Goal: Task Accomplishment & Management: Manage account settings

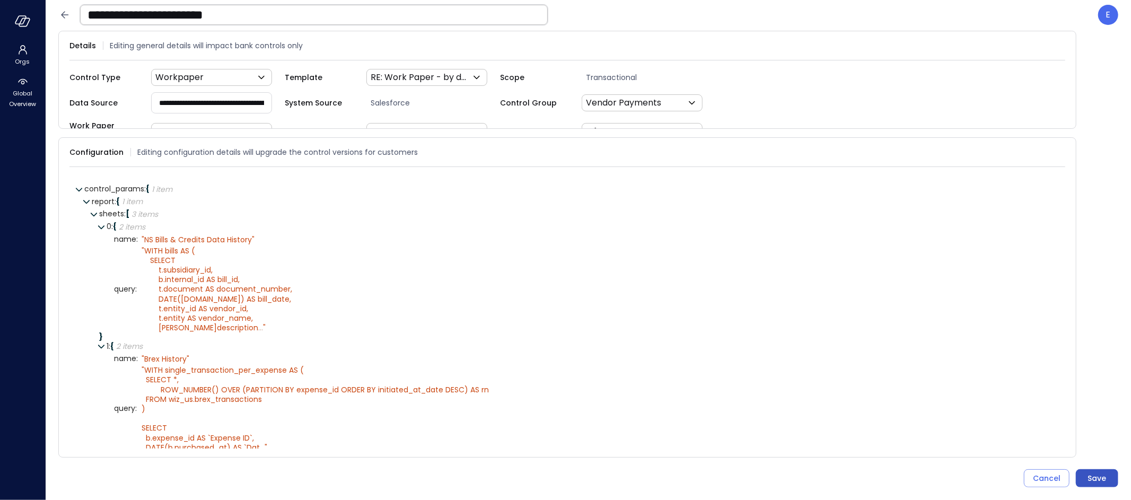
click at [1094, 478] on div "Save" at bounding box center [1097, 478] width 19 height 13
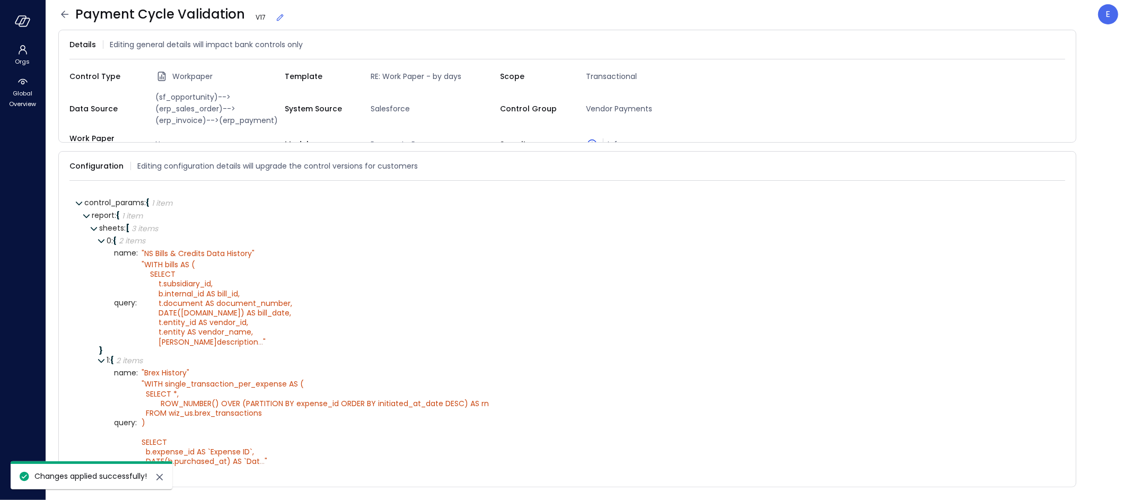
click at [65, 11] on icon at bounding box center [64, 14] width 13 height 13
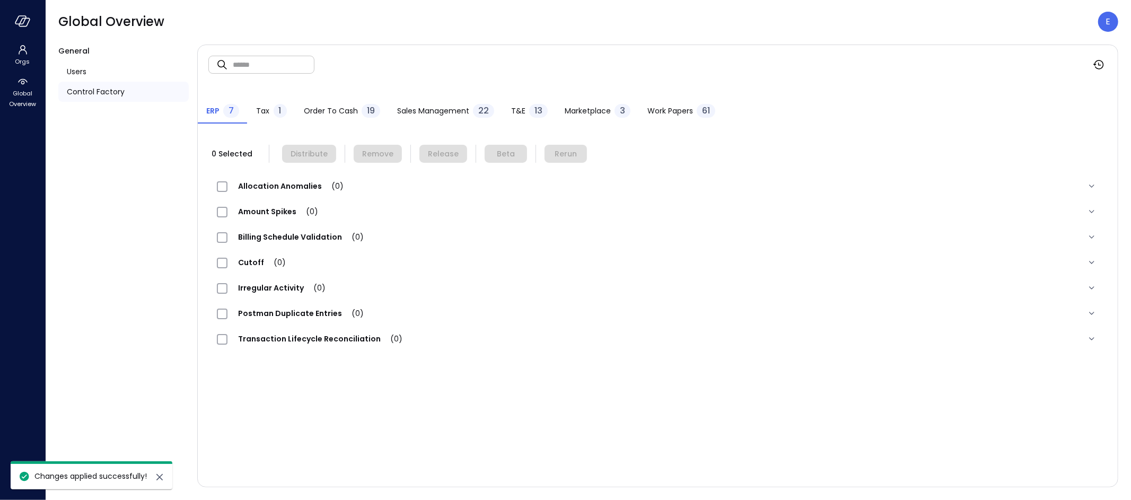
click at [682, 107] on span "Work Papers" at bounding box center [670, 111] width 46 height 12
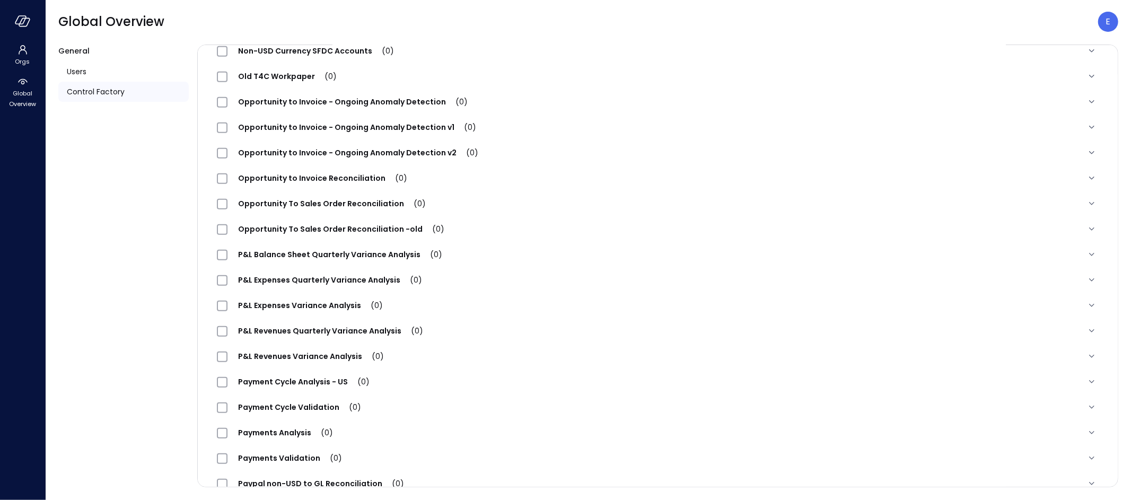
scroll to position [681, 0]
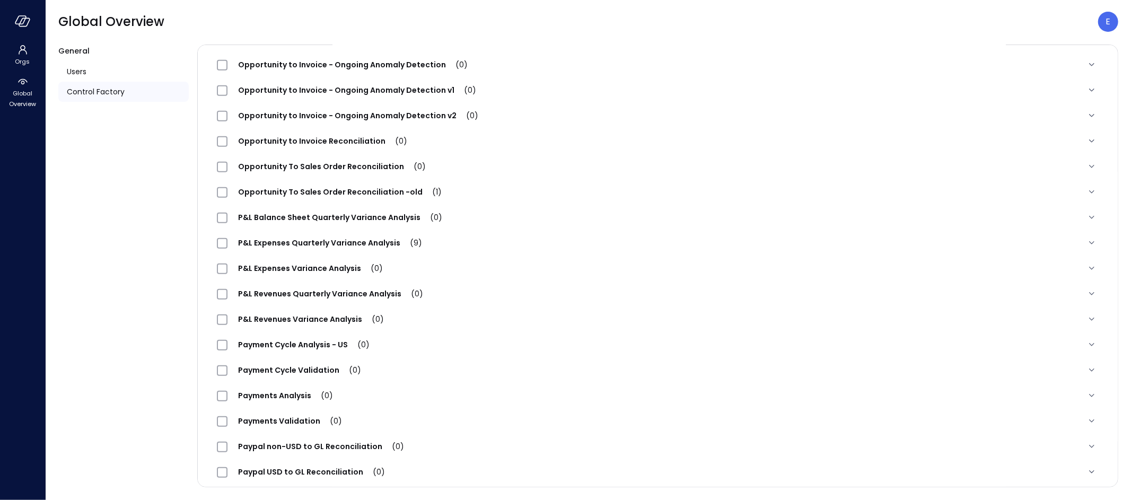
click at [310, 346] on span "Payment Cycle Analysis - US (0)" at bounding box center [303, 344] width 153 height 11
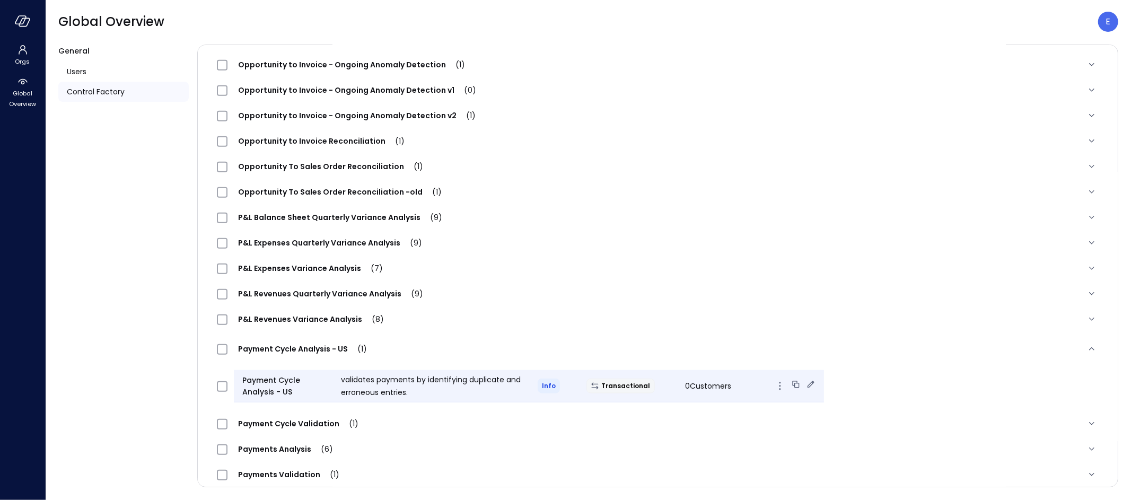
click at [808, 382] on icon at bounding box center [811, 384] width 7 height 7
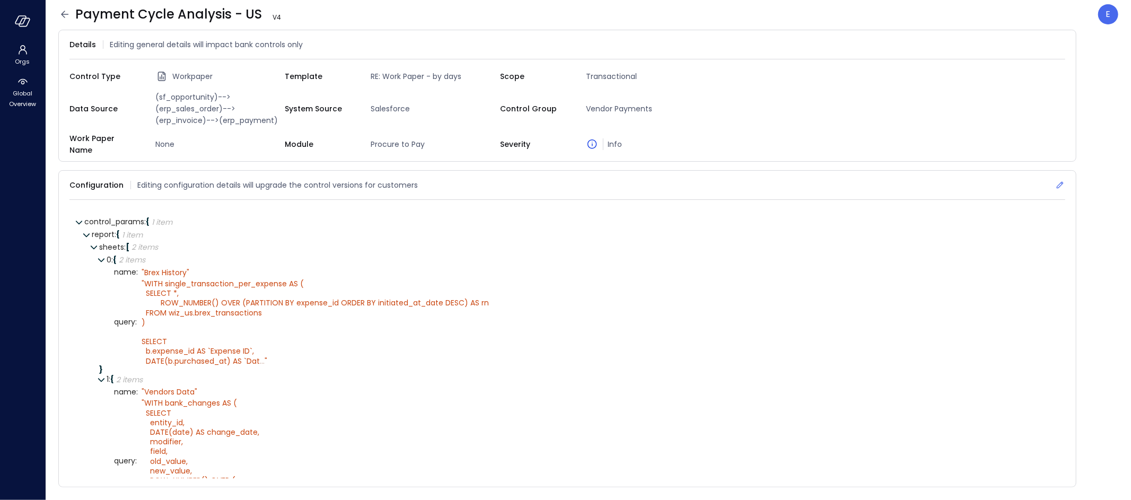
click at [1061, 182] on icon at bounding box center [1060, 185] width 7 height 7
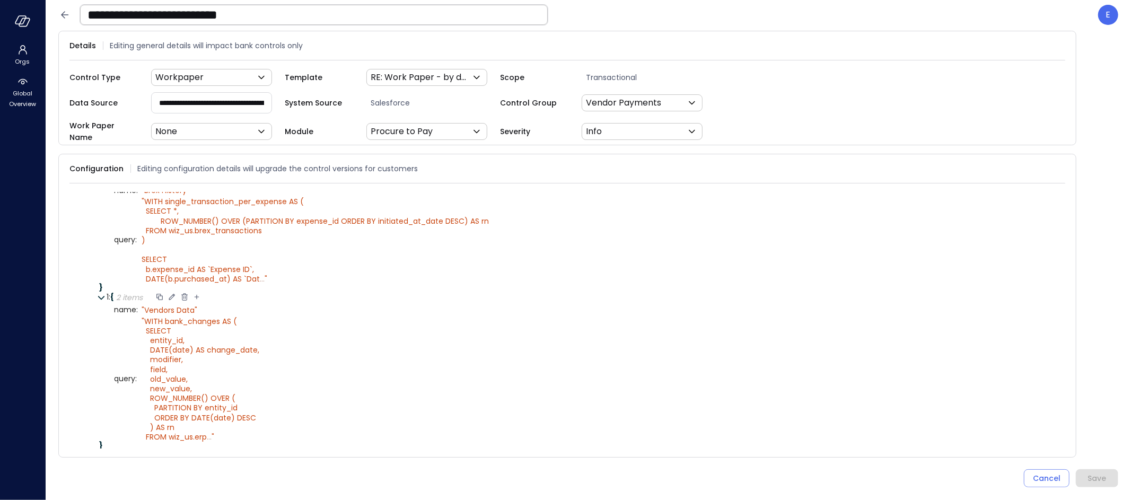
scroll to position [91, 0]
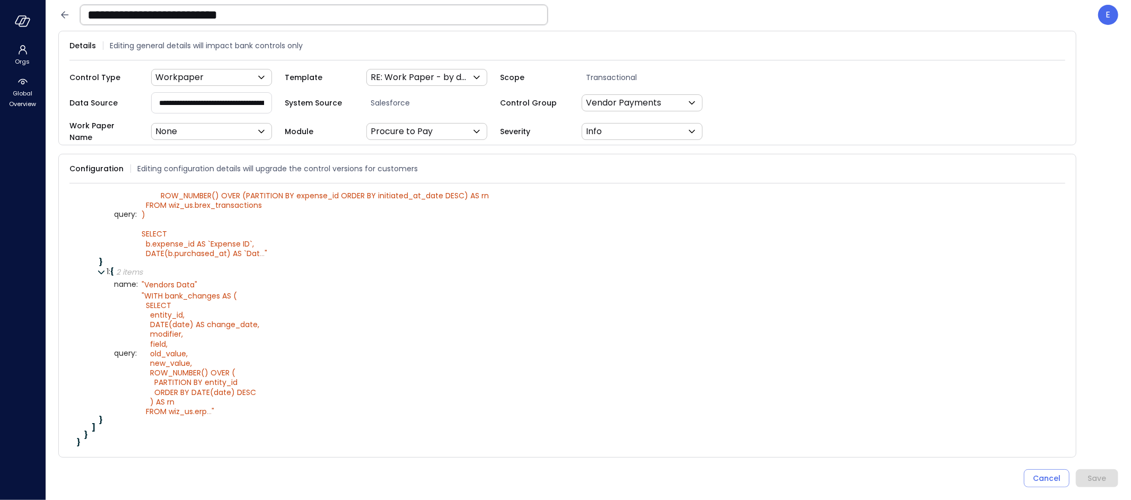
click at [62, 14] on icon at bounding box center [64, 14] width 7 height 7
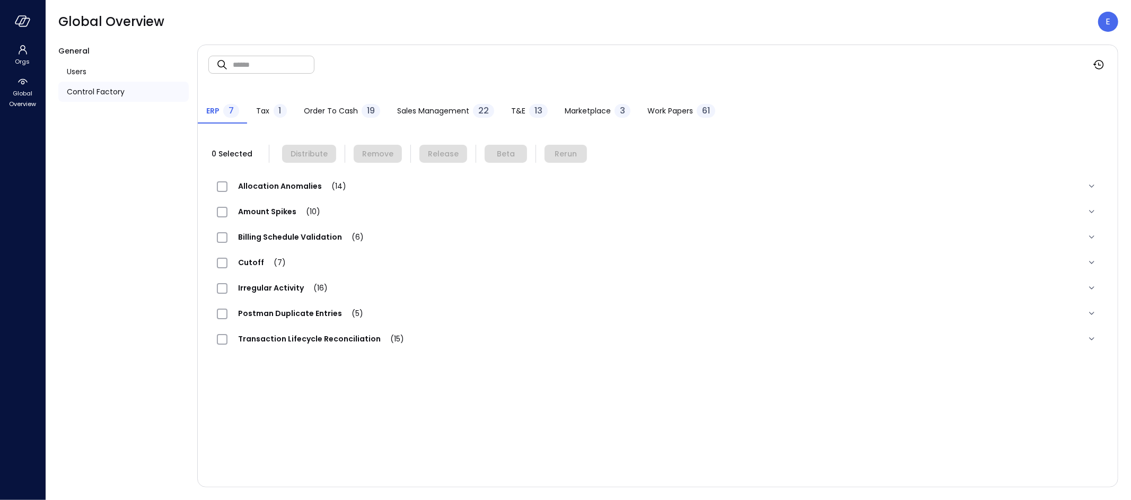
click at [684, 107] on span "Work Papers" at bounding box center [670, 111] width 46 height 12
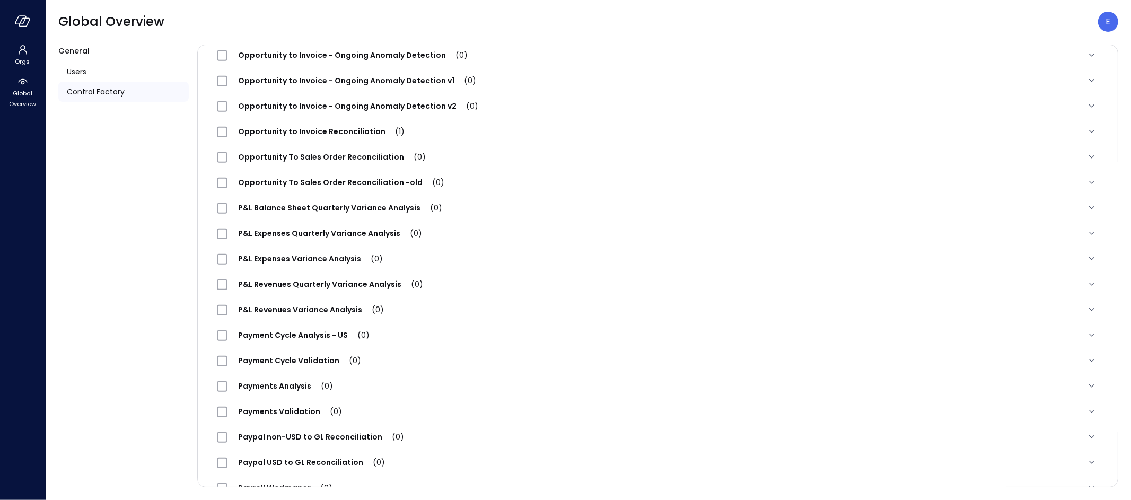
scroll to position [749, 0]
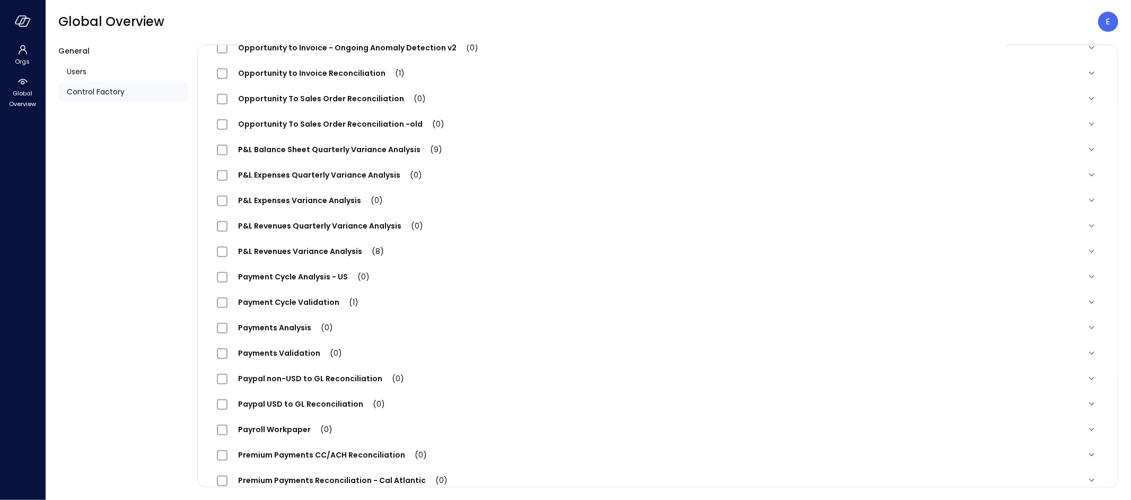
click at [280, 301] on span "Payment Cycle Validation (1)" at bounding box center [298, 302] width 142 height 11
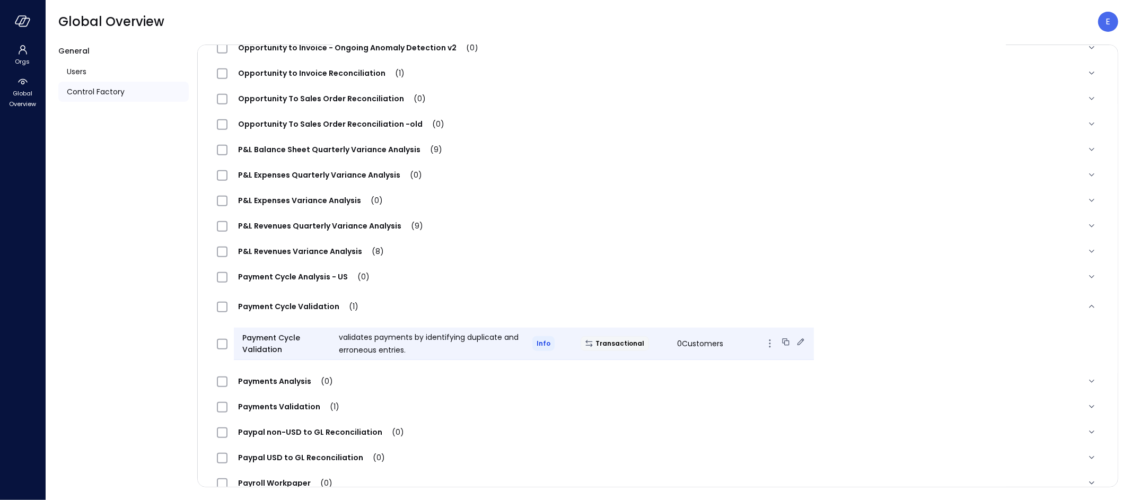
click at [798, 340] on icon at bounding box center [801, 341] width 7 height 7
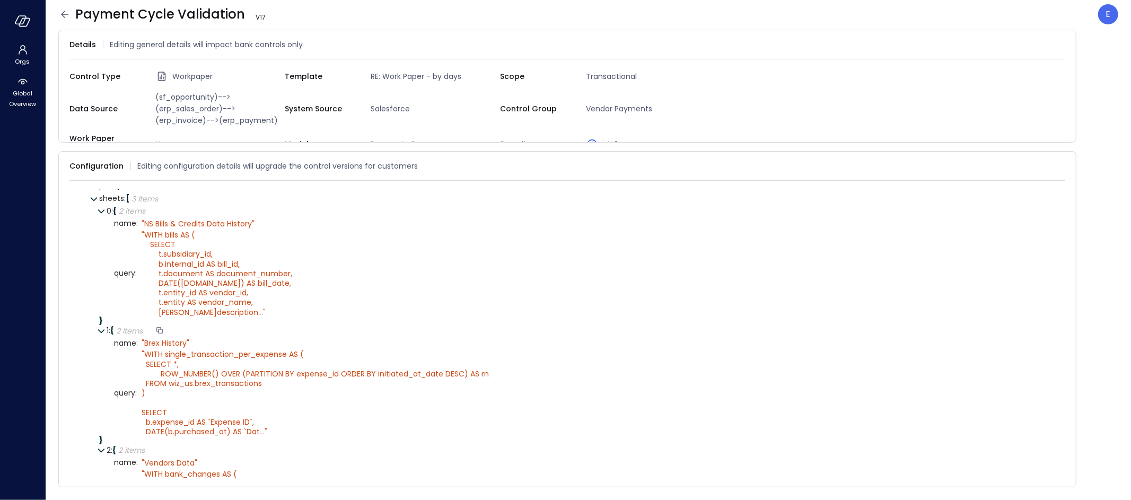
scroll to position [8, 0]
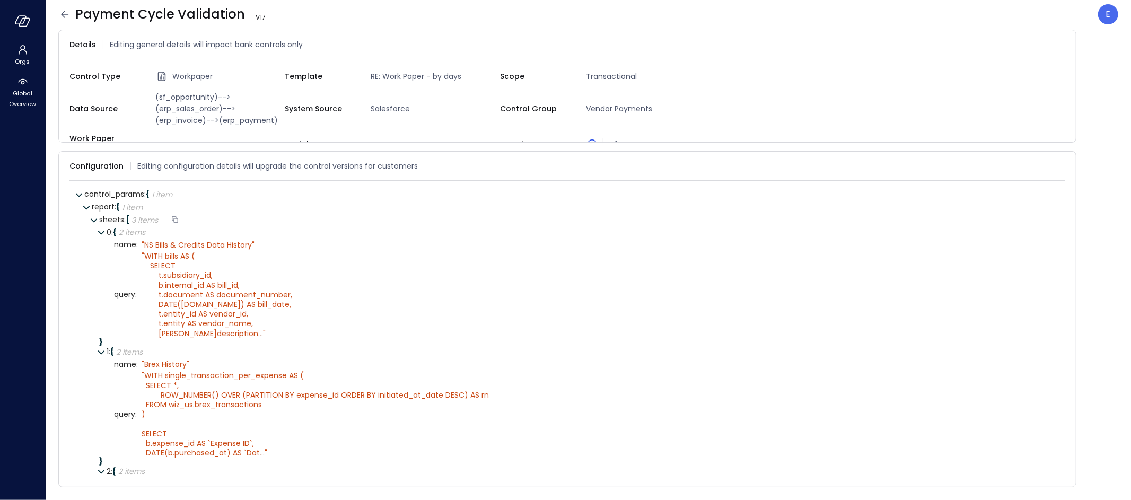
click at [175, 215] on div at bounding box center [175, 220] width 10 height 11
click at [1061, 161] on icon at bounding box center [1060, 166] width 11 height 11
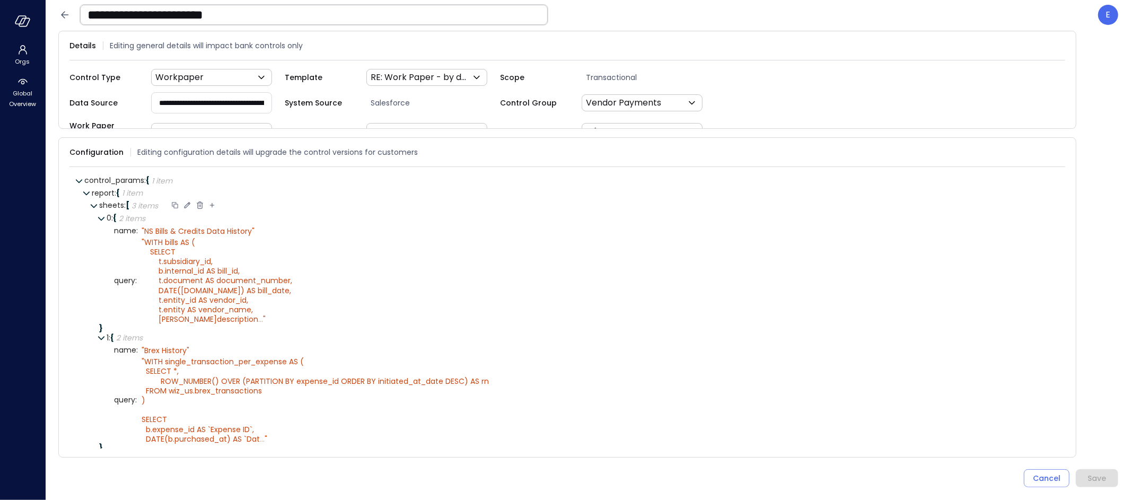
click at [174, 201] on div at bounding box center [175, 205] width 10 height 11
click at [213, 200] on icon at bounding box center [212, 205] width 10 height 10
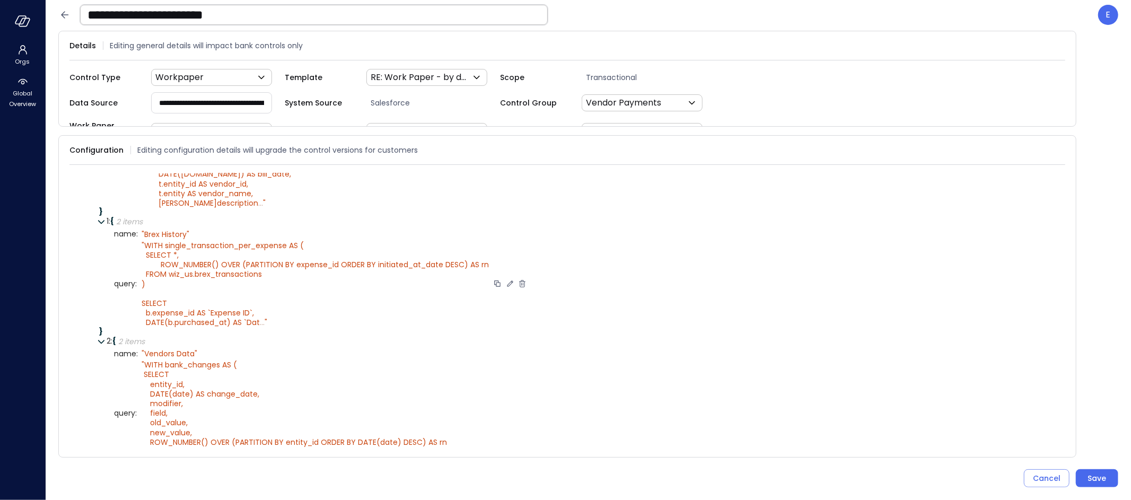
scroll to position [186, 0]
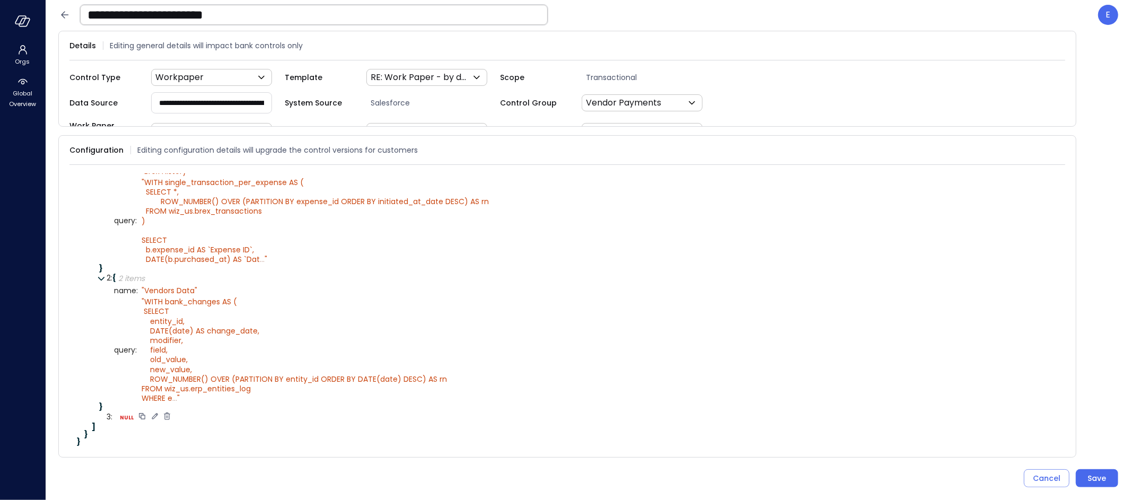
click at [154, 411] on icon at bounding box center [155, 416] width 10 height 10
select select "****"
click at [184, 414] on select "****** ****** ******* **** ****** *****" at bounding box center [185, 417] width 49 height 6
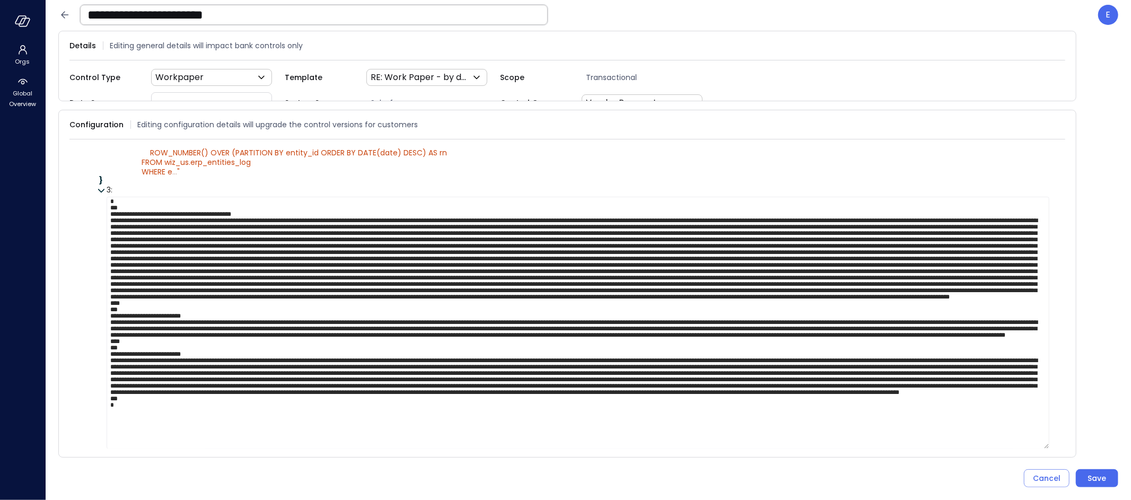
scroll to position [431, 0]
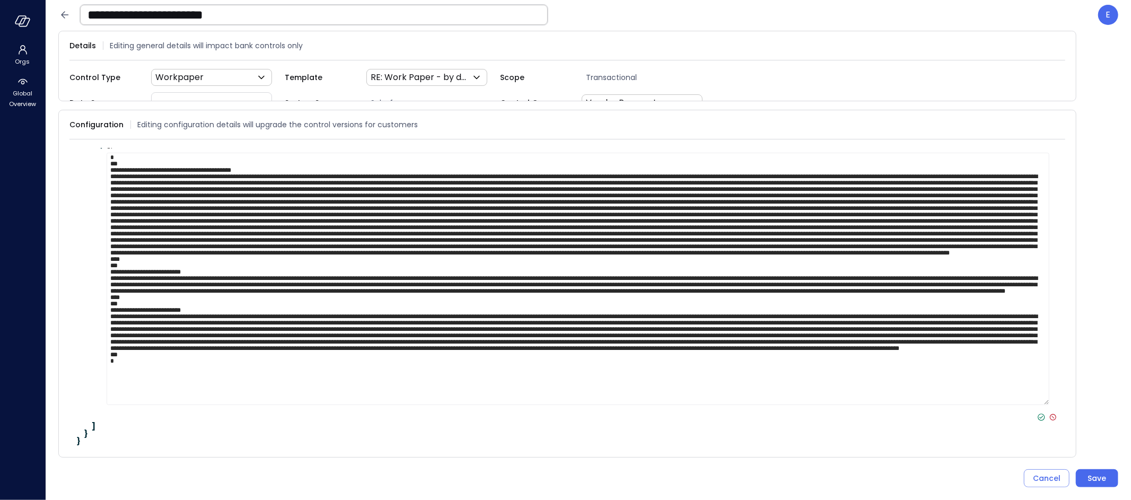
type textarea "**********"
click at [1037, 413] on icon at bounding box center [1042, 418] width 10 height 10
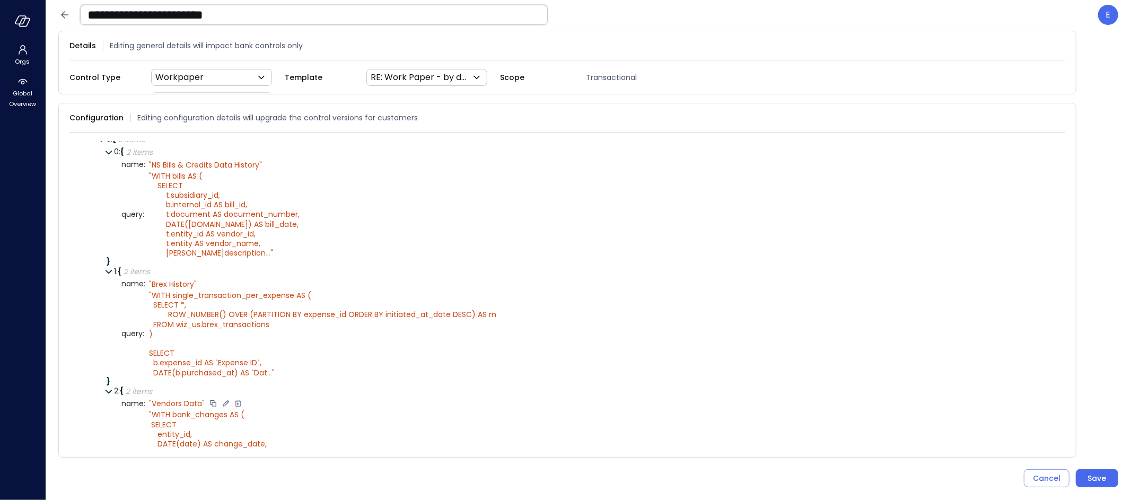
click at [226, 400] on icon at bounding box center [226, 403] width 6 height 6
type textarea "****"
click at [235, 400] on icon at bounding box center [237, 403] width 7 height 7
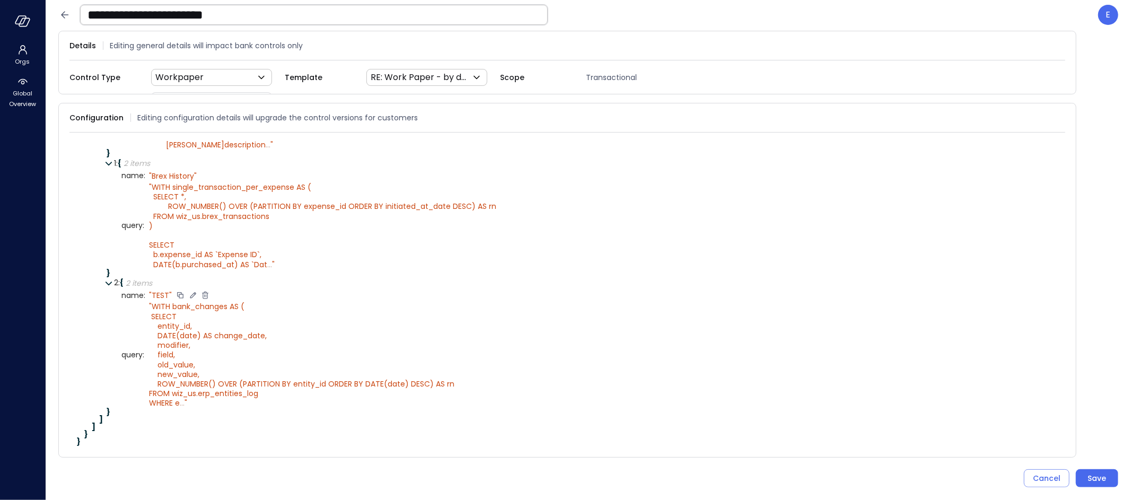
scroll to position [540, 0]
click at [472, 351] on icon at bounding box center [475, 354] width 6 height 6
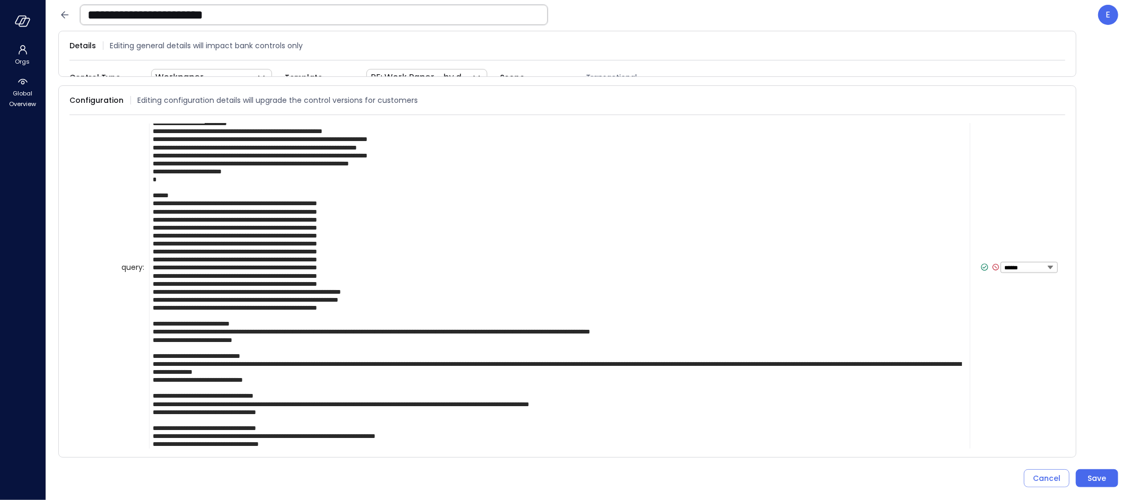
scroll to position [849, 0]
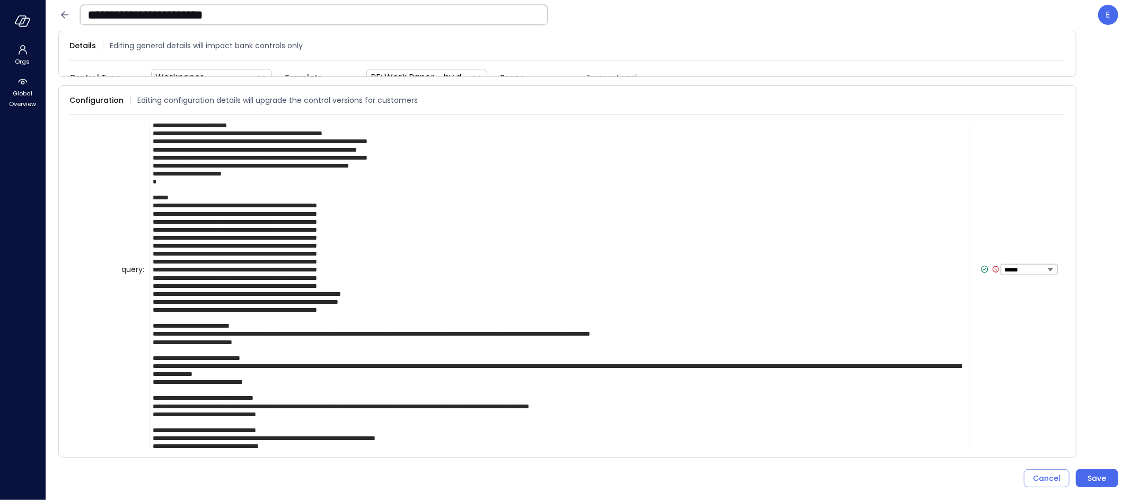
drag, startPoint x: 321, startPoint y: 204, endPoint x: 398, endPoint y: 201, distance: 77.5
click at [398, 201] on textarea at bounding box center [559, 269] width 821 height 589
drag, startPoint x: 247, startPoint y: 212, endPoint x: 381, endPoint y: 209, distance: 134.7
click at [381, 209] on textarea at bounding box center [559, 269] width 821 height 589
drag, startPoint x: 269, startPoint y: 220, endPoint x: 395, endPoint y: 218, distance: 125.7
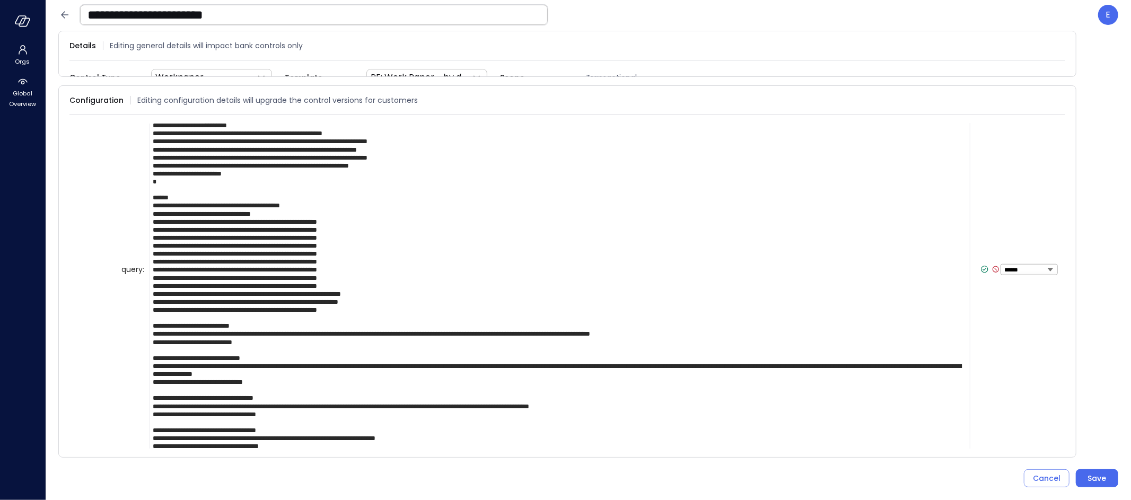
click at [395, 218] on textarea at bounding box center [559, 269] width 821 height 589
drag, startPoint x: 271, startPoint y: 228, endPoint x: 402, endPoint y: 227, distance: 131.0
click at [402, 227] on textarea at bounding box center [559, 269] width 821 height 589
drag, startPoint x: 255, startPoint y: 235, endPoint x: 397, endPoint y: 232, distance: 142.7
click at [397, 232] on textarea at bounding box center [559, 269] width 821 height 589
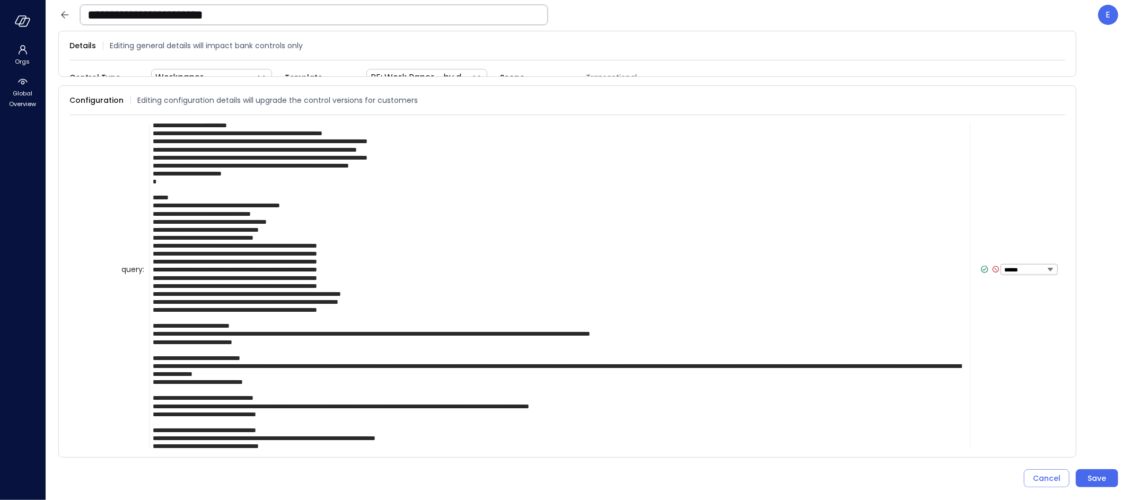
drag, startPoint x: 279, startPoint y: 242, endPoint x: 398, endPoint y: 247, distance: 118.9
click at [398, 247] on textarea at bounding box center [559, 269] width 821 height 589
drag, startPoint x: 279, startPoint y: 243, endPoint x: 392, endPoint y: 239, distance: 113.0
click at [392, 239] on textarea at bounding box center [559, 269] width 821 height 589
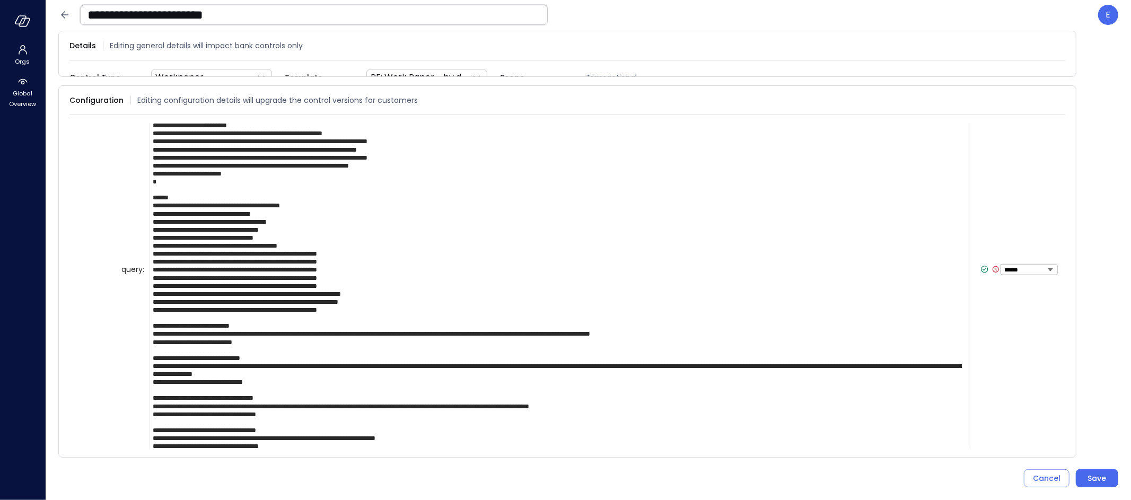
drag, startPoint x: 289, startPoint y: 252, endPoint x: 415, endPoint y: 248, distance: 126.3
click at [415, 248] on textarea at bounding box center [559, 269] width 821 height 589
drag, startPoint x: 261, startPoint y: 260, endPoint x: 408, endPoint y: 256, distance: 146.9
click at [408, 256] on textarea at bounding box center [559, 269] width 821 height 589
drag, startPoint x: 302, startPoint y: 268, endPoint x: 469, endPoint y: 267, distance: 167.6
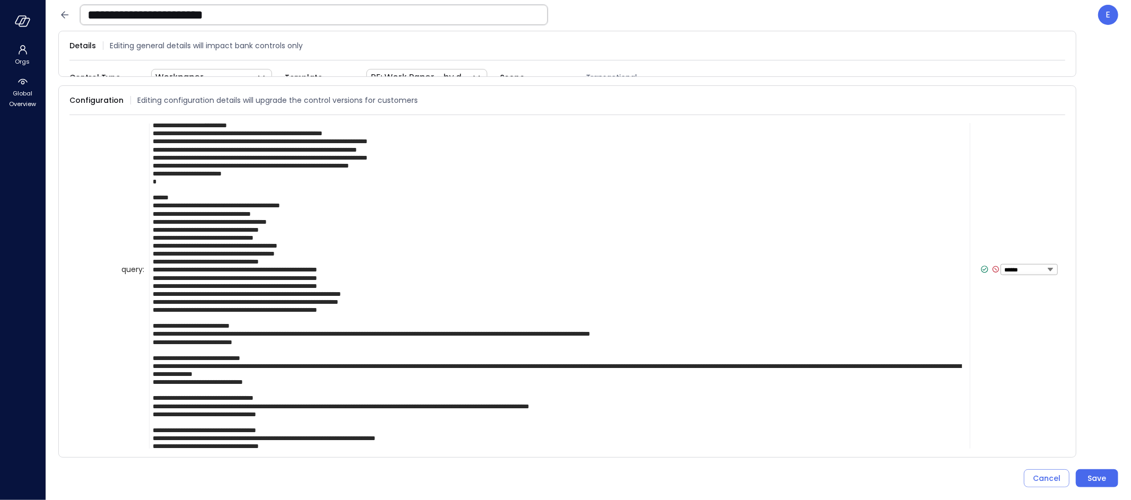
click at [469, 267] on textarea at bounding box center [559, 269] width 821 height 589
drag, startPoint x: 264, startPoint y: 277, endPoint x: 436, endPoint y: 277, distance: 172.3
click at [436, 277] on textarea at bounding box center [559, 269] width 821 height 589
drag, startPoint x: 285, startPoint y: 282, endPoint x: 406, endPoint y: 283, distance: 120.9
click at [406, 283] on textarea at bounding box center [559, 269] width 821 height 589
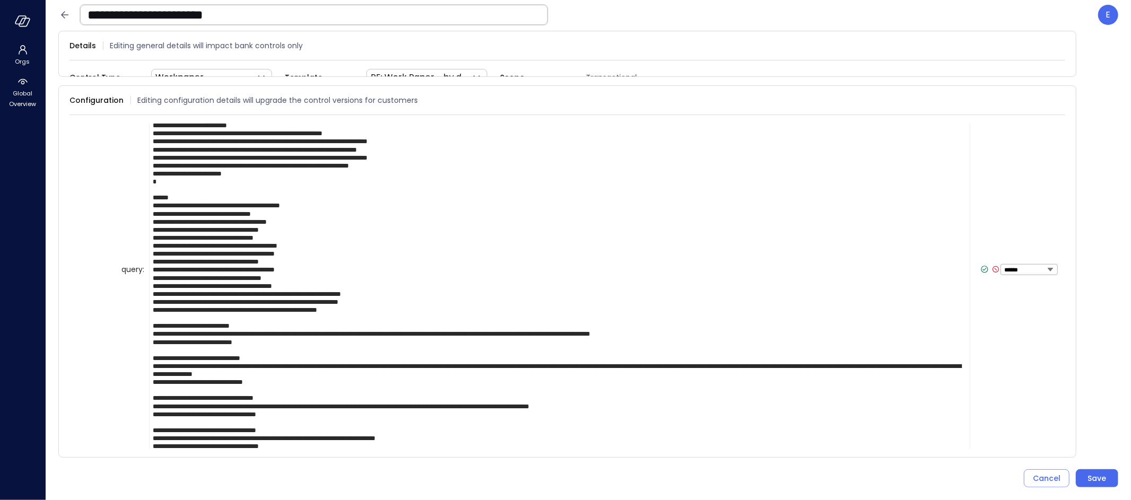
drag, startPoint x: 351, startPoint y: 291, endPoint x: 398, endPoint y: 290, distance: 46.7
click at [398, 290] on textarea at bounding box center [559, 269] width 821 height 589
drag, startPoint x: 321, startPoint y: 302, endPoint x: 380, endPoint y: 299, distance: 59.5
click at [380, 299] on textarea at bounding box center [559, 269] width 821 height 589
drag, startPoint x: 266, startPoint y: 309, endPoint x: 355, endPoint y: 308, distance: 88.6
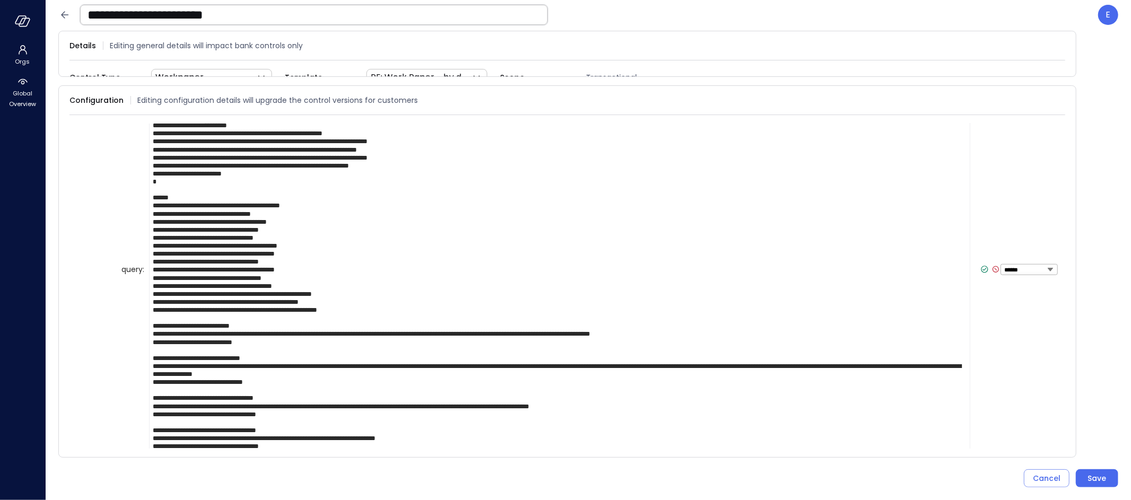
click at [355, 308] on textarea at bounding box center [559, 269] width 821 height 589
drag, startPoint x: 251, startPoint y: 322, endPoint x: 146, endPoint y: 320, distance: 105.5
click at [146, 320] on div "****** ****** ******* **** ****** *****" at bounding box center [601, 270] width 913 height 590
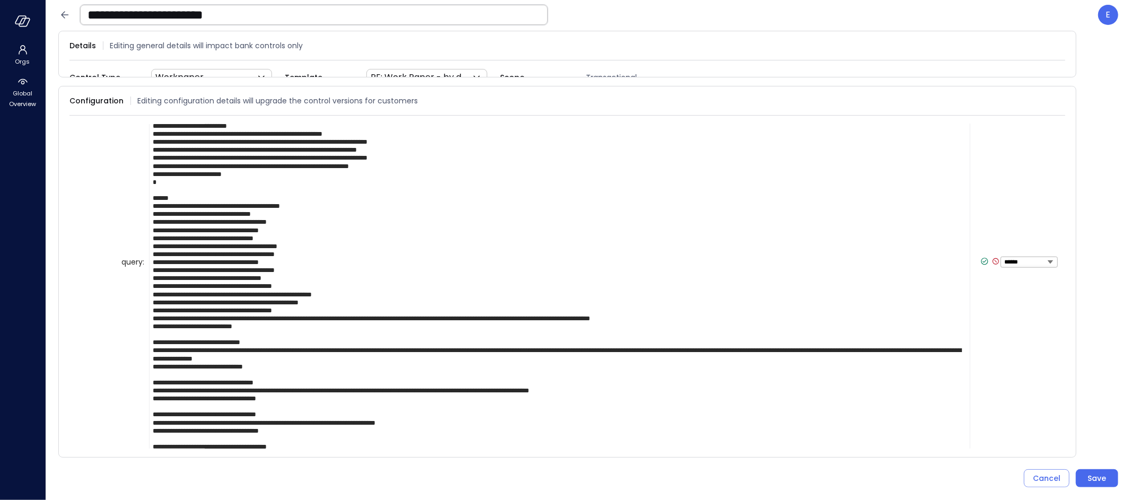
drag, startPoint x: 265, startPoint y: 337, endPoint x: 141, endPoint y: 337, distance: 124.1
click at [141, 337] on div "query : ****** ****** ******* **** ****** *****" at bounding box center [589, 263] width 936 height 574
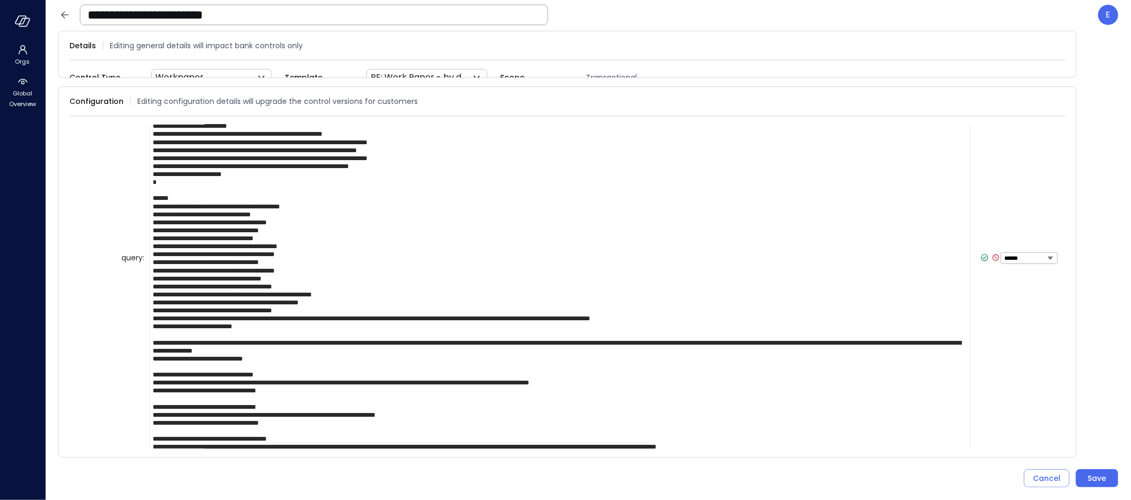
drag, startPoint x: 278, startPoint y: 368, endPoint x: 273, endPoint y: 369, distance: 5.3
click at [273, 369] on textarea at bounding box center [559, 258] width 821 height 565
click at [274, 368] on textarea at bounding box center [559, 258] width 821 height 565
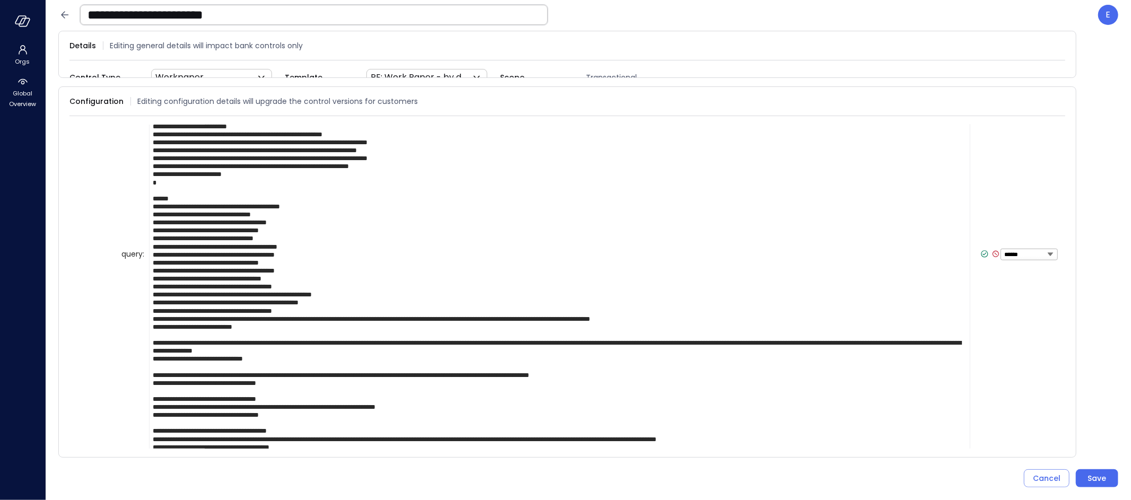
click at [252, 396] on textarea at bounding box center [559, 254] width 821 height 557
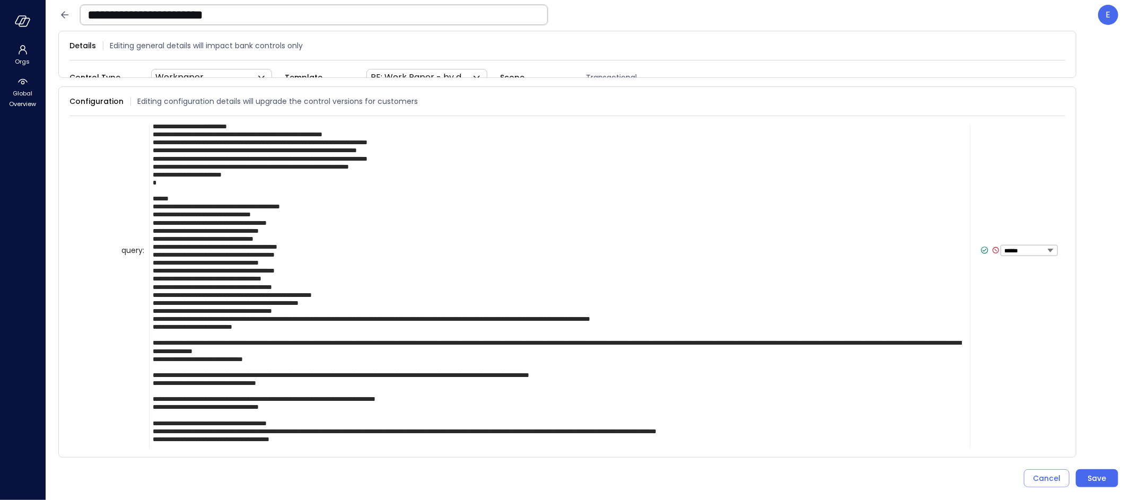
click at [255, 419] on textarea at bounding box center [559, 250] width 821 height 549
click at [255, 418] on textarea at bounding box center [559, 250] width 821 height 549
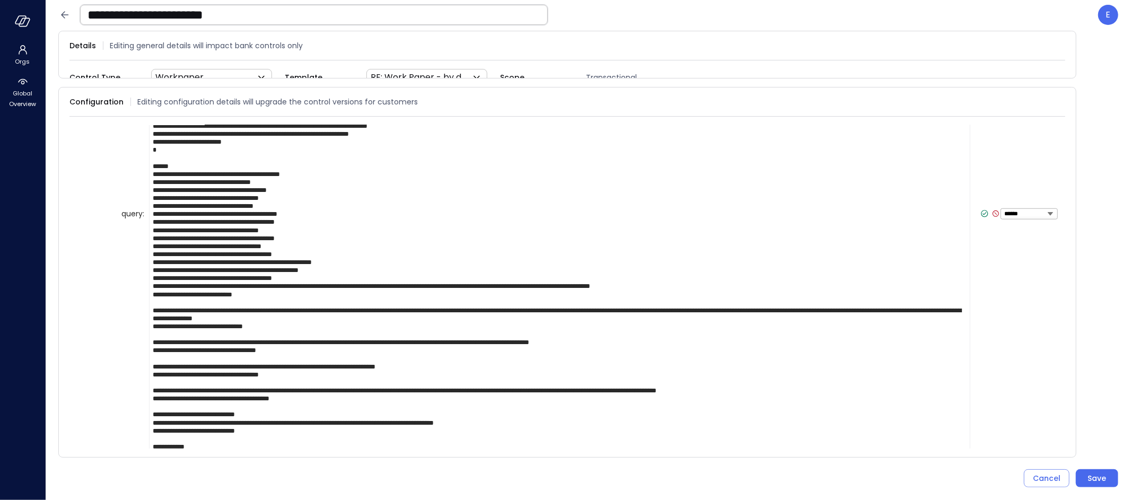
scroll to position [908, 0]
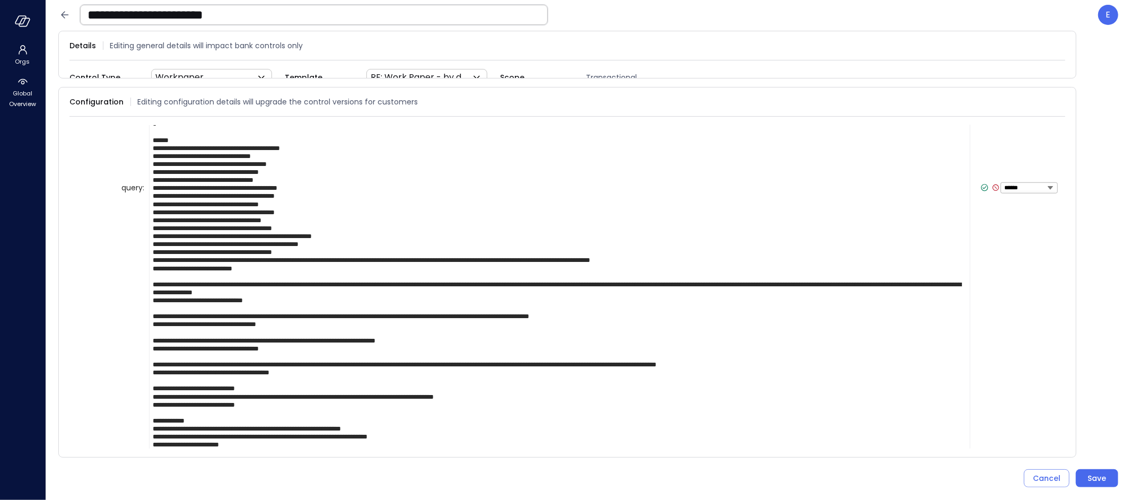
click at [213, 383] on textarea at bounding box center [559, 187] width 821 height 541
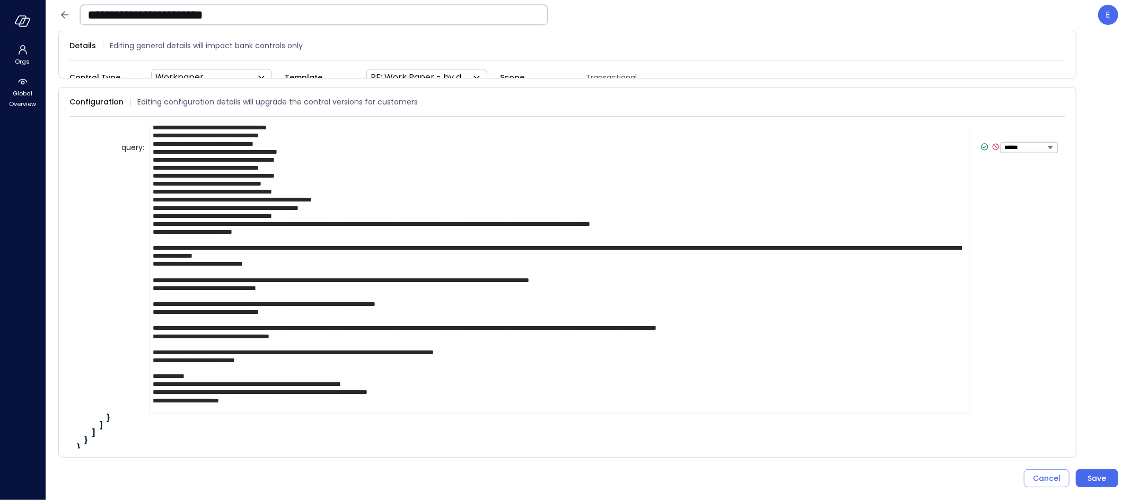
scroll to position [951, 0]
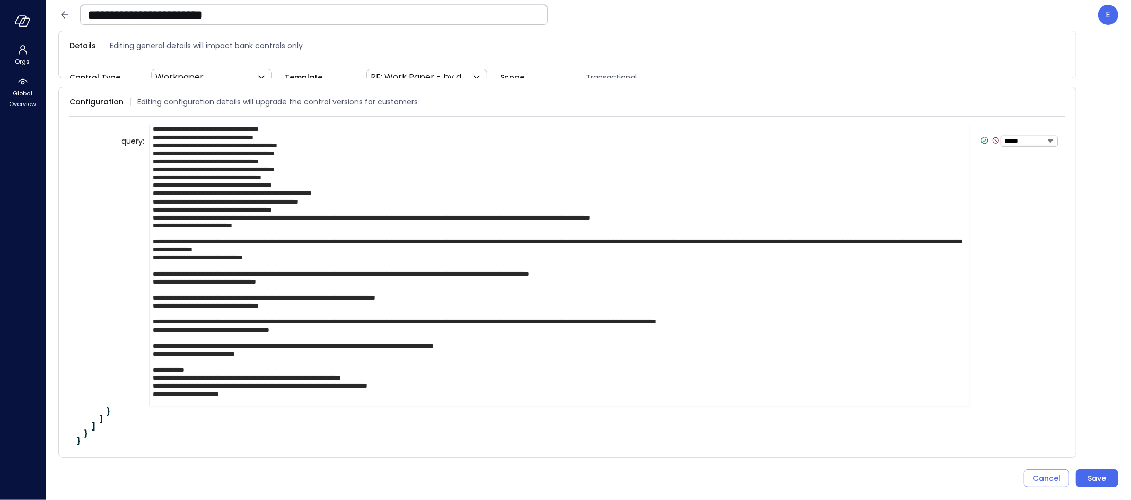
type textarea "**********"
click at [980, 138] on icon at bounding box center [985, 141] width 10 height 10
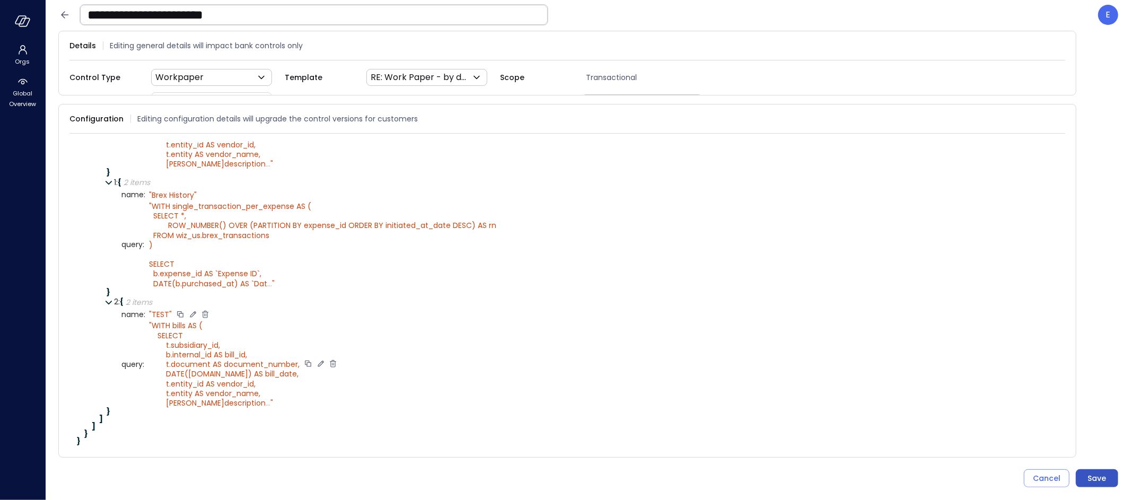
click at [1099, 480] on div "Save" at bounding box center [1097, 478] width 19 height 13
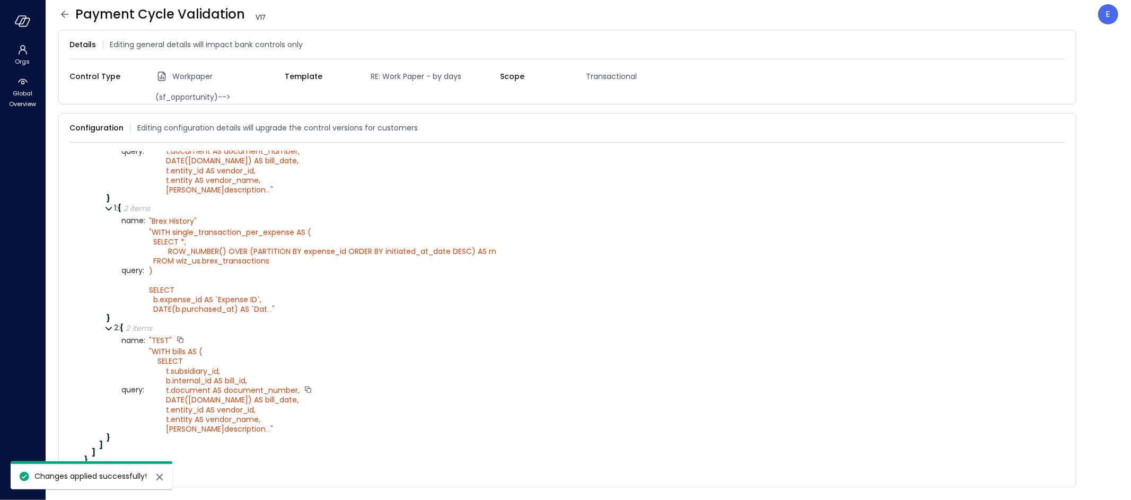
scroll to position [501, 0]
click at [66, 16] on icon at bounding box center [64, 14] width 13 height 13
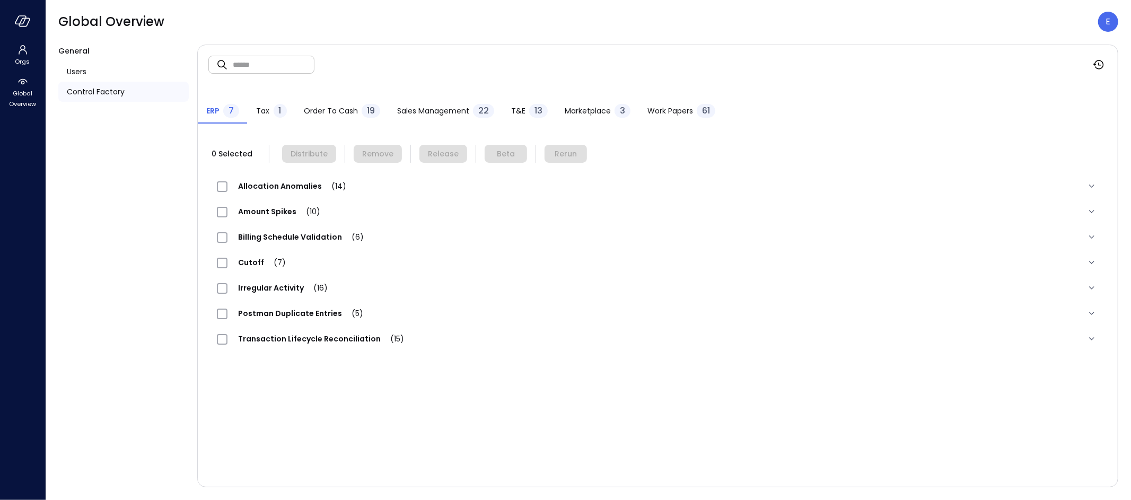
click at [671, 111] on span "Work Papers" at bounding box center [670, 111] width 46 height 12
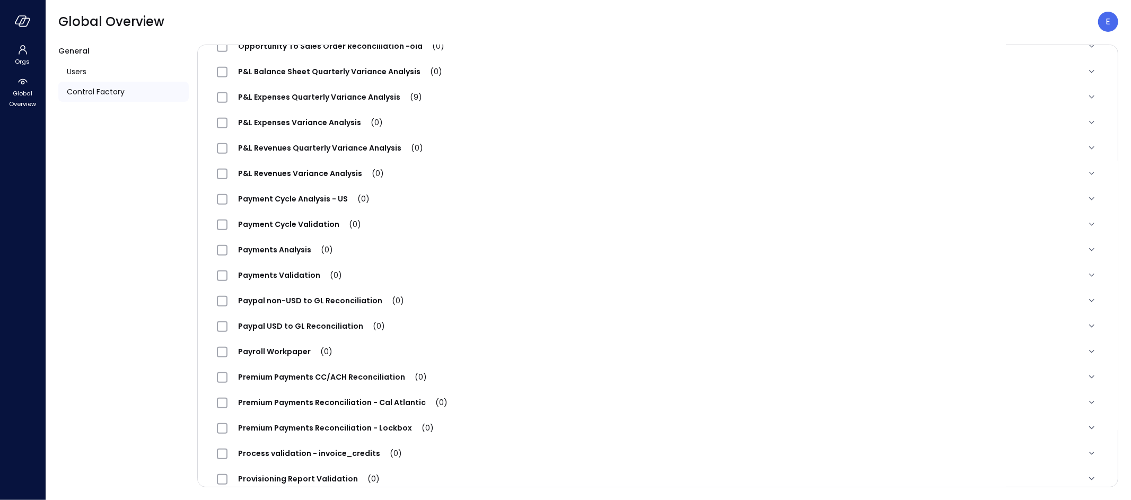
scroll to position [827, 0]
click at [306, 223] on span "Payment Cycle Validation (0)" at bounding box center [299, 224] width 144 height 11
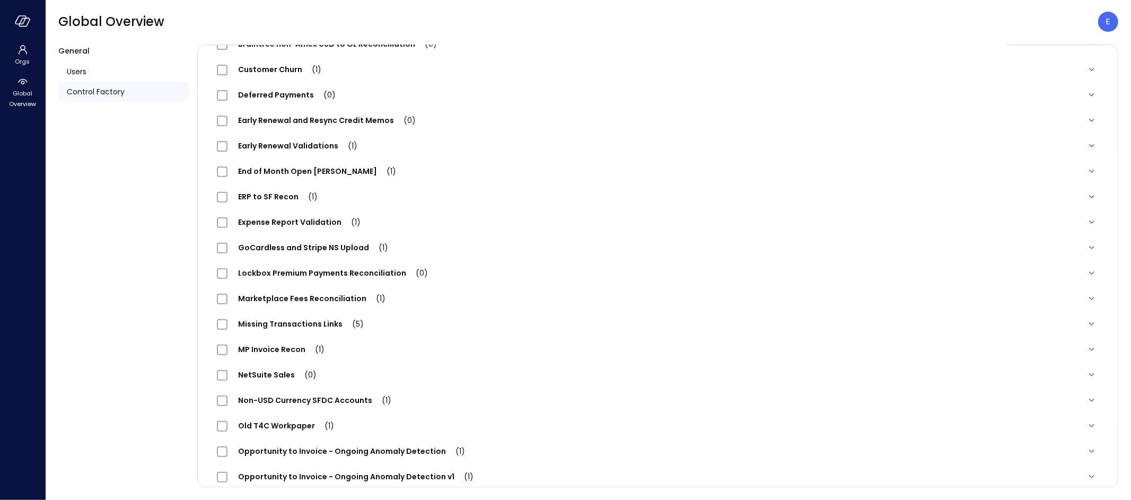
scroll to position [0, 0]
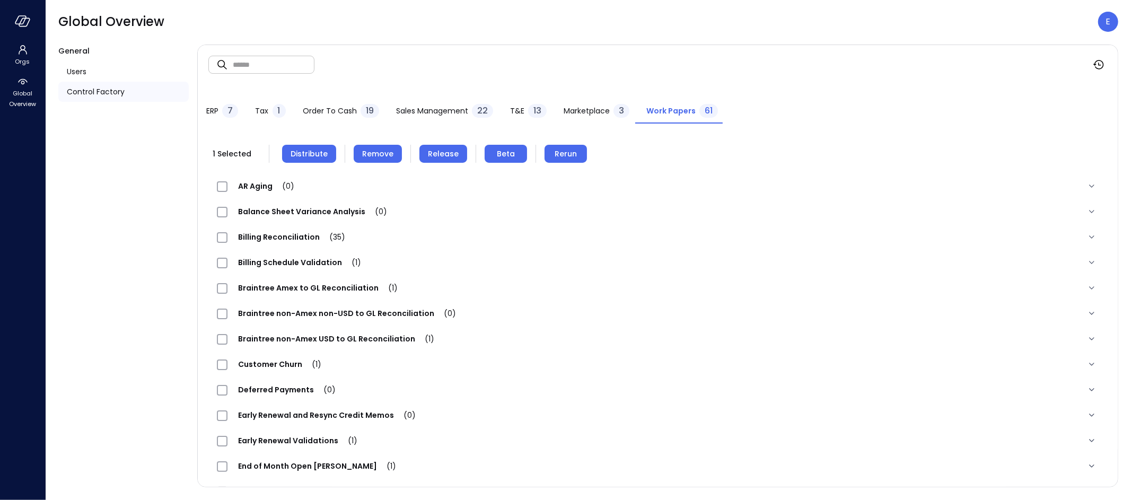
click at [306, 150] on span "Distribute" at bounding box center [309, 154] width 37 height 12
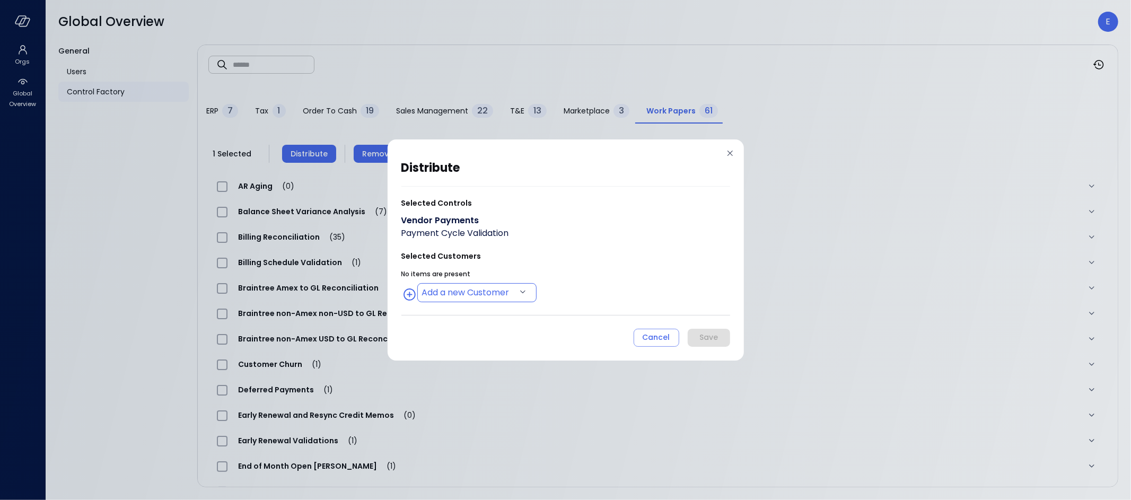
click at [525, 298] on body "Orgs Global Overview Global Overview E General Users Control Factory ​ ​ ERP 7 …" at bounding box center [565, 250] width 1131 height 500
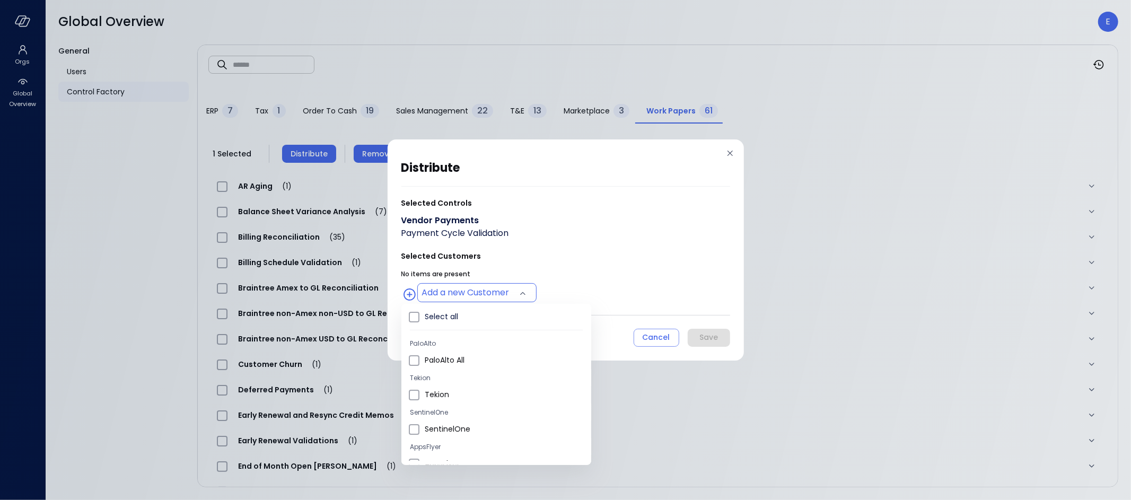
click at [513, 253] on div at bounding box center [565, 250] width 1131 height 500
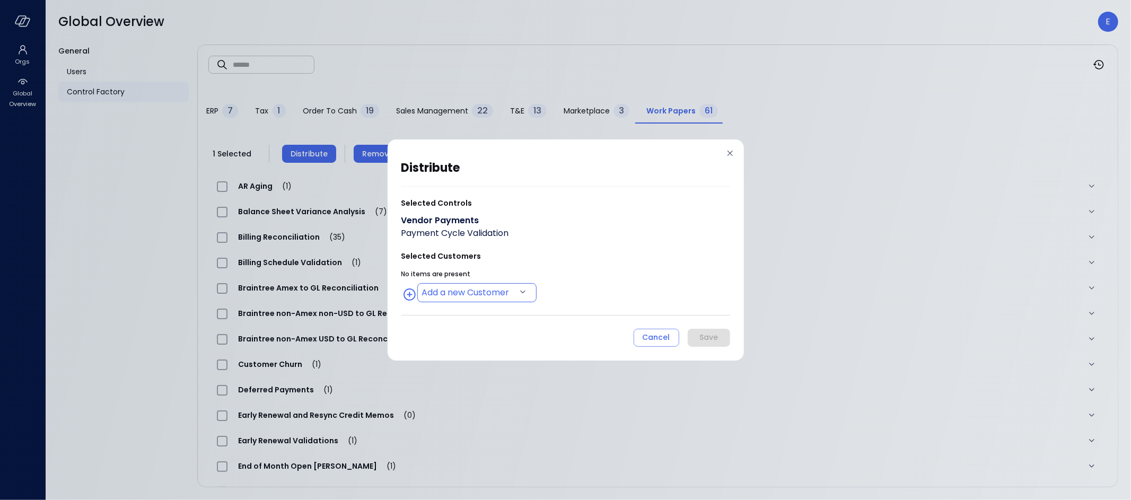
click at [509, 291] on body "Orgs Global Overview Global Overview E General Users Control Factory ​ ​ ERP 7 …" at bounding box center [565, 250] width 1131 height 500
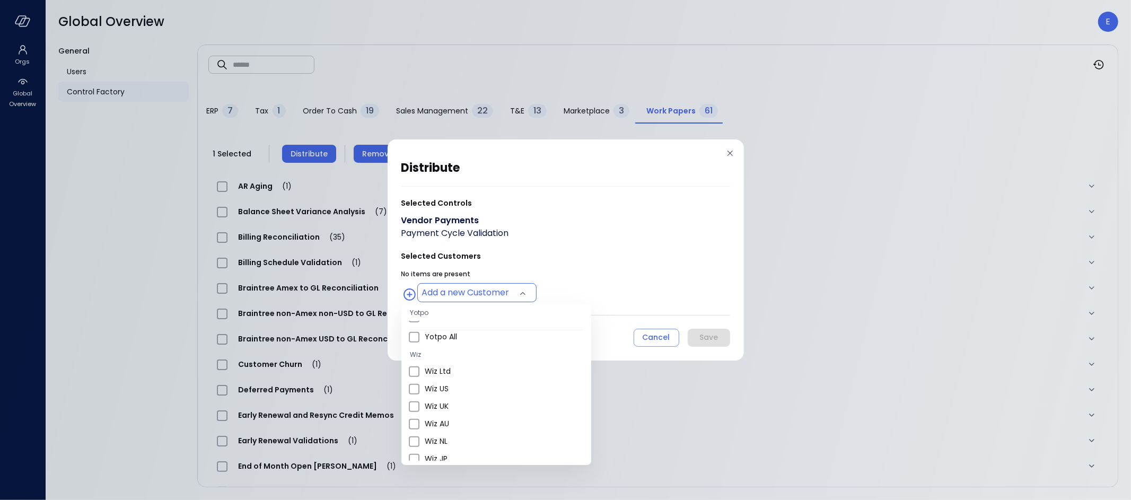
scroll to position [433, 0]
click at [440, 355] on span "Wiz US" at bounding box center [504, 360] width 158 height 11
type input "**********"
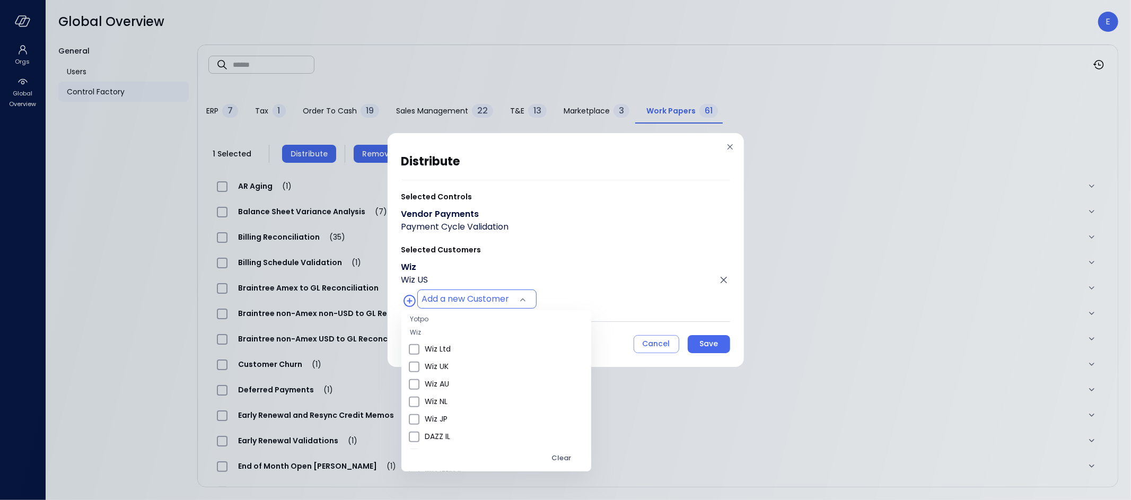
click at [711, 345] on div at bounding box center [565, 250] width 1131 height 500
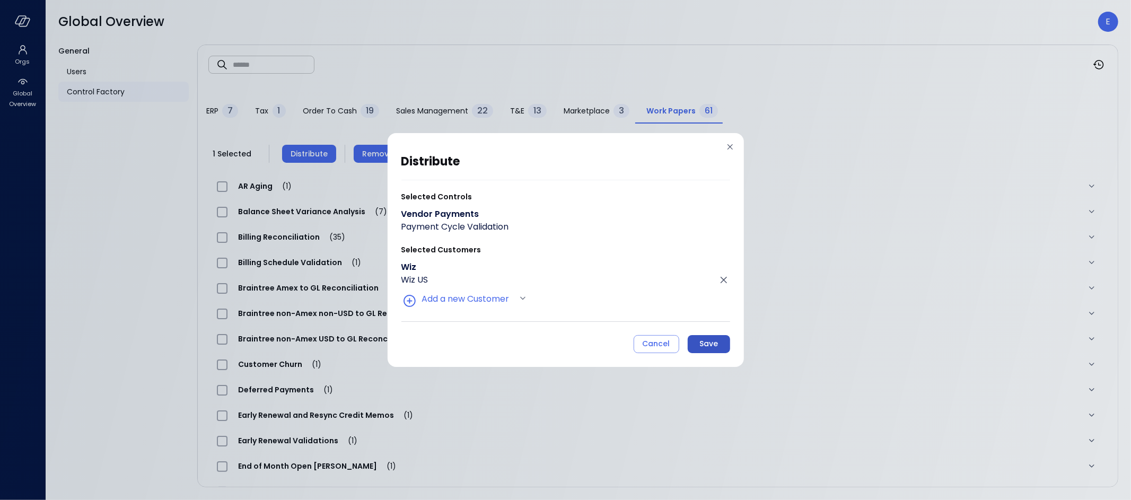
click at [716, 346] on div "Save" at bounding box center [708, 343] width 19 height 13
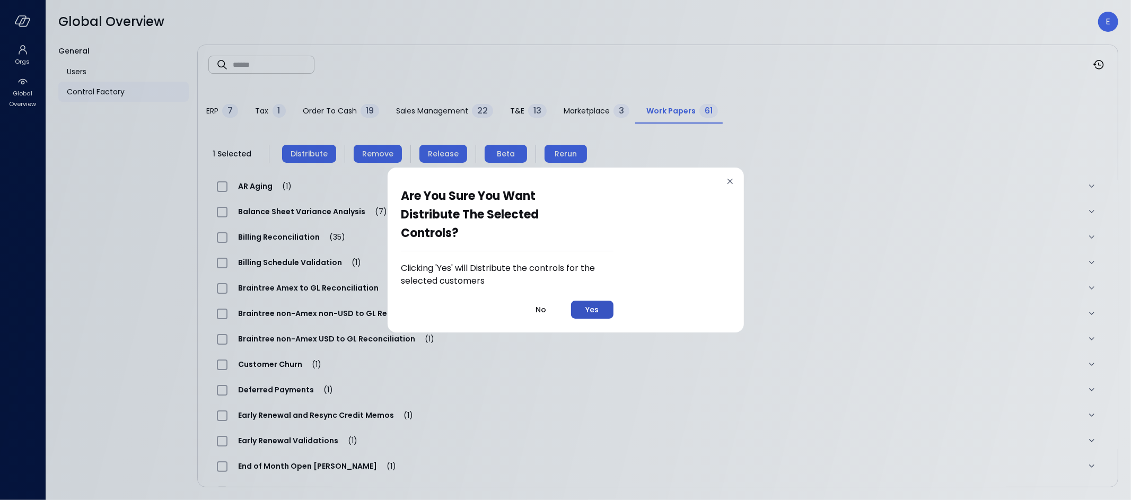
click at [594, 308] on div "Yes" at bounding box center [591, 309] width 13 height 13
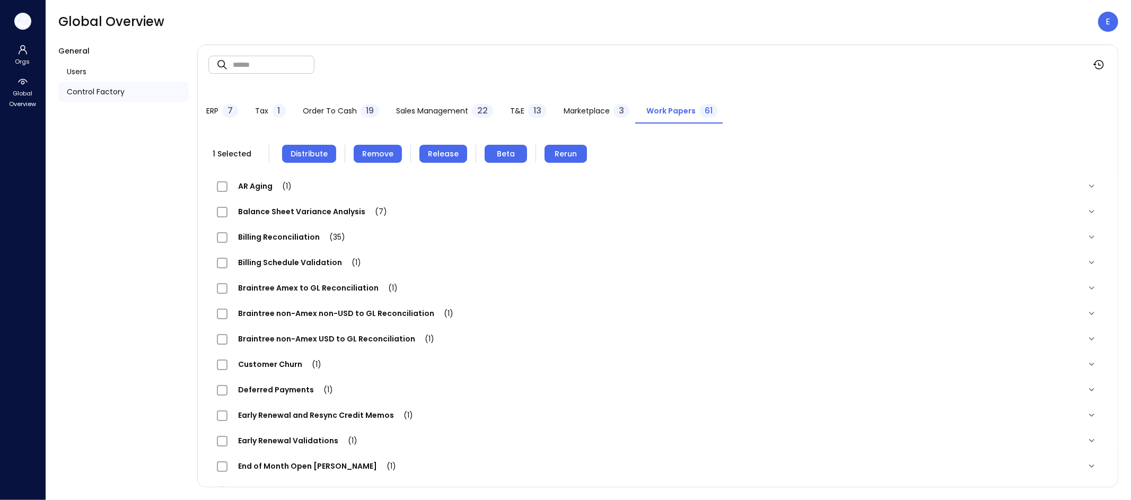
click at [17, 17] on icon "button" at bounding box center [20, 20] width 11 height 8
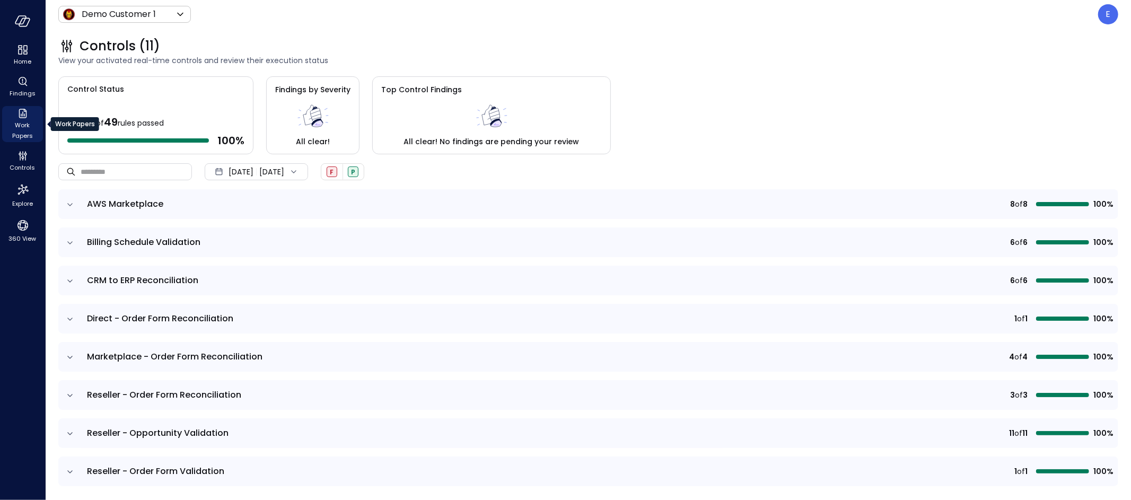
click at [21, 118] on icon "Work Papers" at bounding box center [22, 113] width 13 height 13
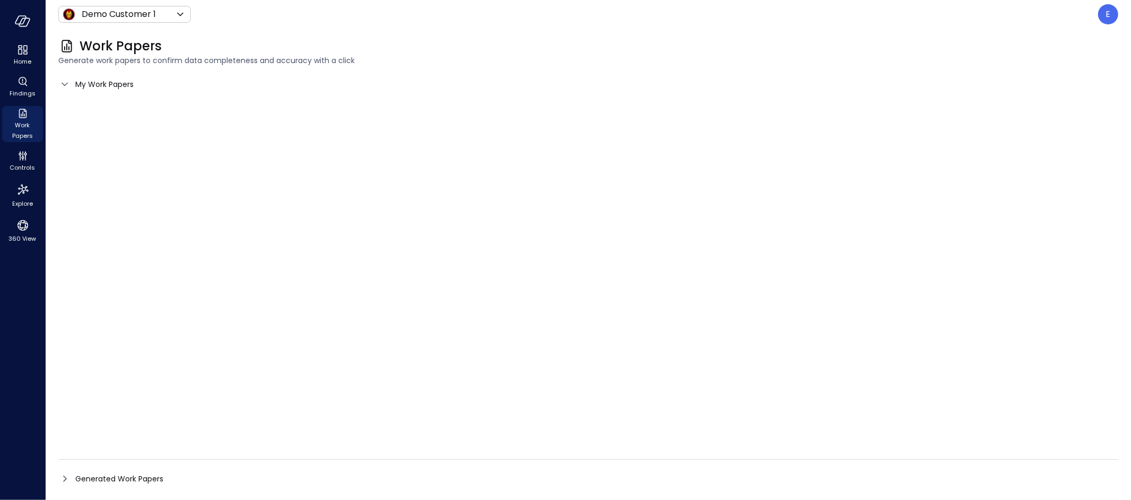
click at [124, 12] on body "Home Findings Work Papers Controls Explore 360 View Demo Customer 1 ***** ​ E W…" at bounding box center [565, 250] width 1131 height 500
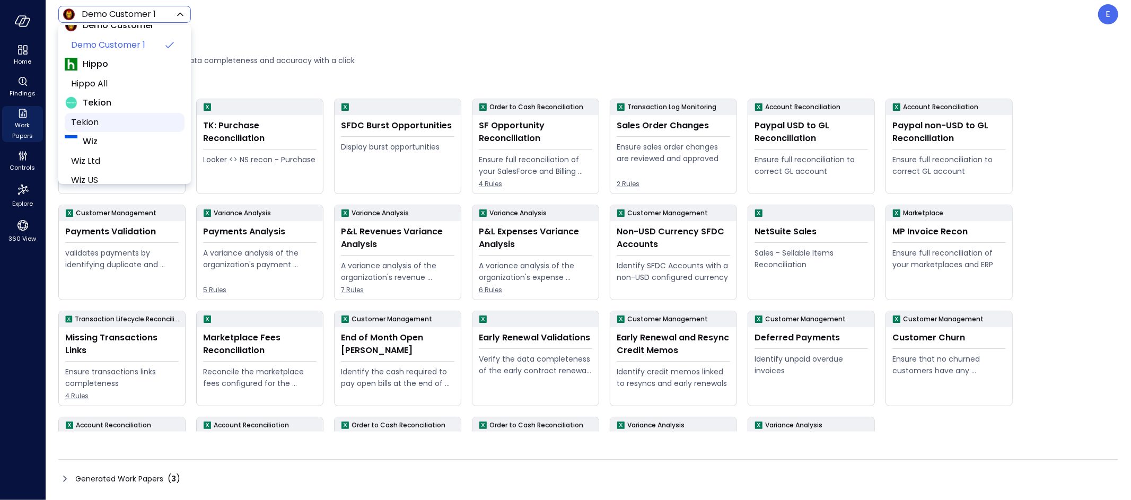
scroll to position [65, 0]
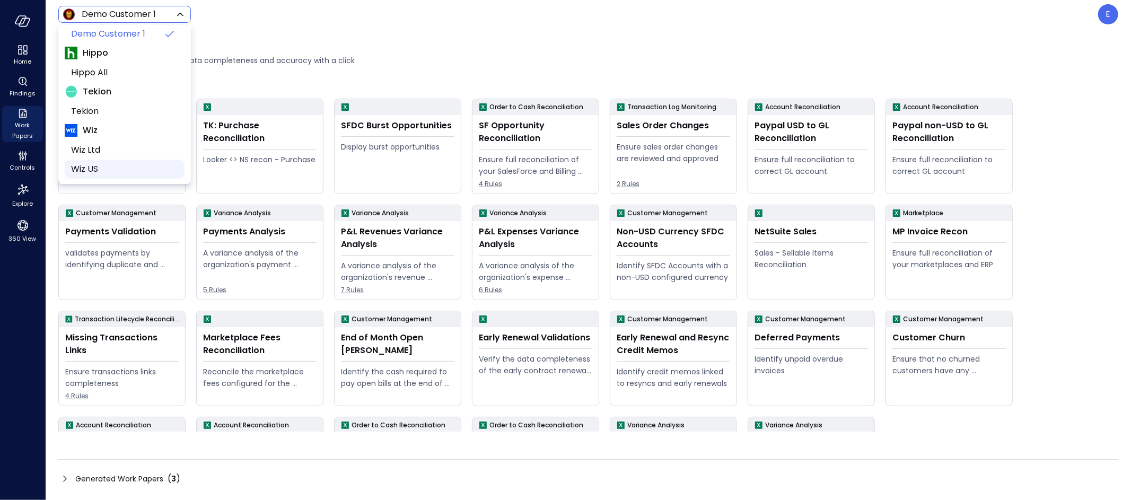
click at [117, 161] on li "Wiz US" at bounding box center [125, 169] width 120 height 19
type input "******"
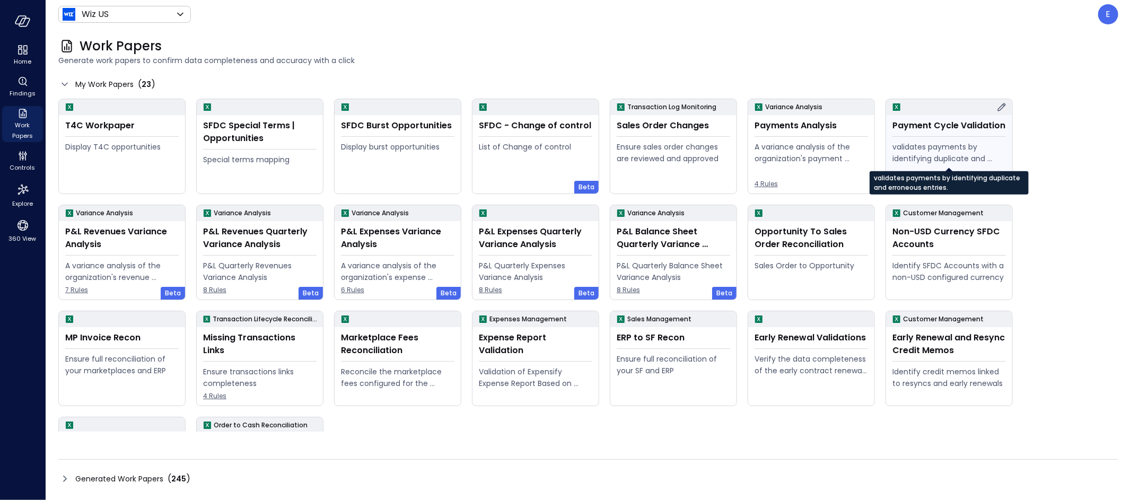
click at [964, 161] on div "validates payments by identifying duplicate and erroneous entries." at bounding box center [948, 152] width 113 height 23
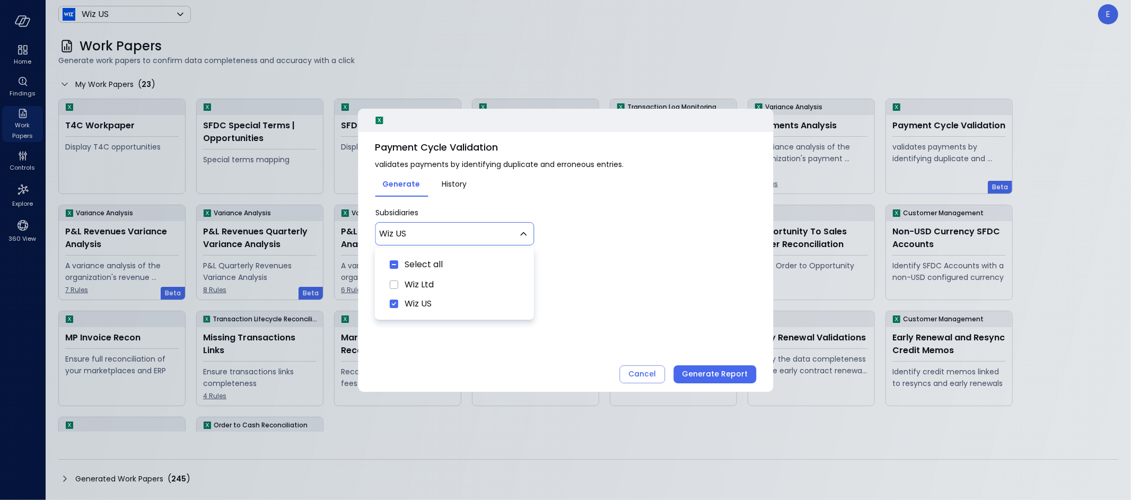
click at [450, 234] on body "Home Findings Work Papers Controls Explore 360 View Wiz US ****** ​ E Work Pape…" at bounding box center [565, 250] width 1131 height 500
click at [450, 234] on div at bounding box center [565, 250] width 1131 height 500
click at [413, 277] on span "Sep 14, 2025" at bounding box center [413, 275] width 25 height 13
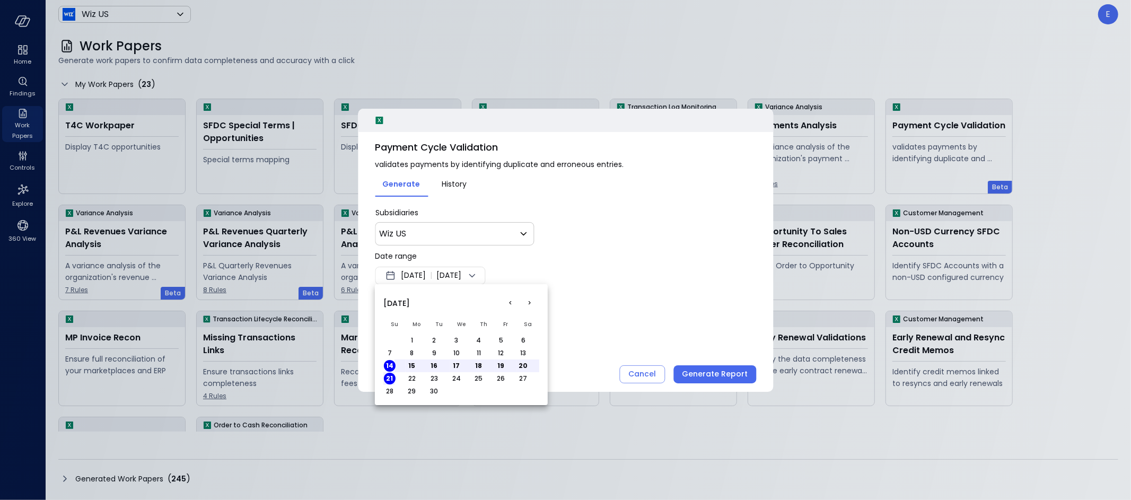
click at [511, 303] on button "<" at bounding box center [510, 303] width 19 height 19
click at [500, 341] on button "1" at bounding box center [501, 341] width 12 height 12
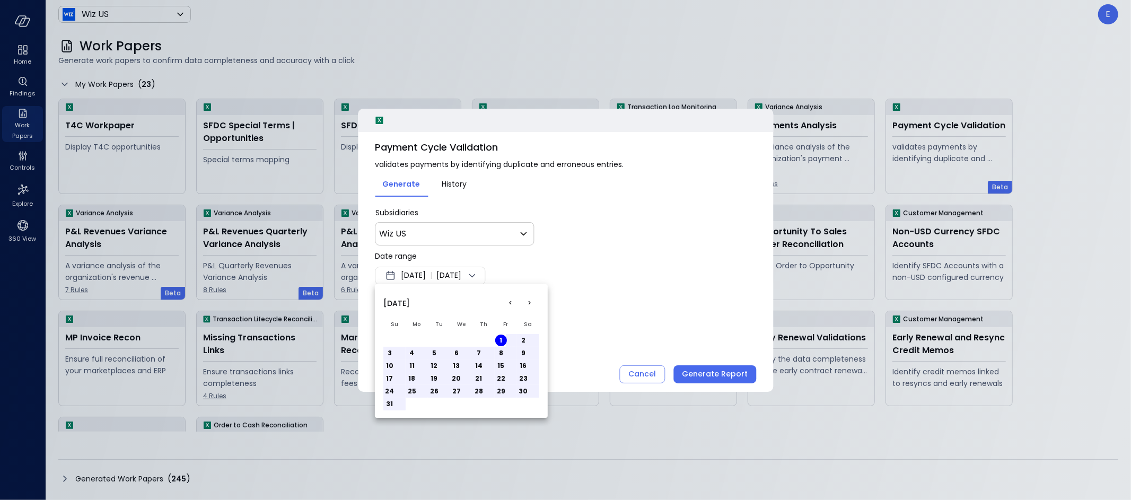
click at [524, 353] on button "9" at bounding box center [524, 353] width 12 height 12
click at [701, 374] on div at bounding box center [565, 250] width 1131 height 500
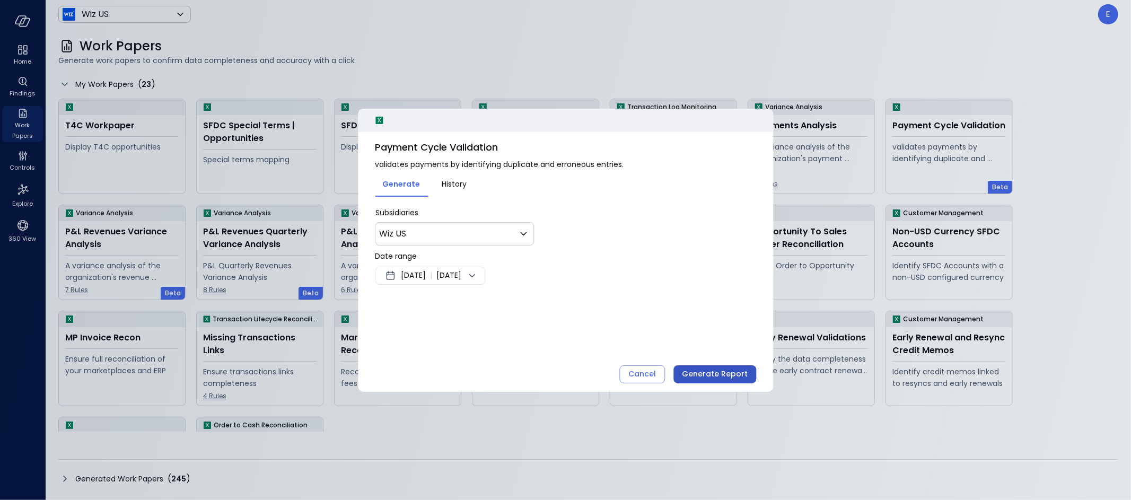
click at [732, 375] on div "Generate Report" at bounding box center [715, 373] width 66 height 13
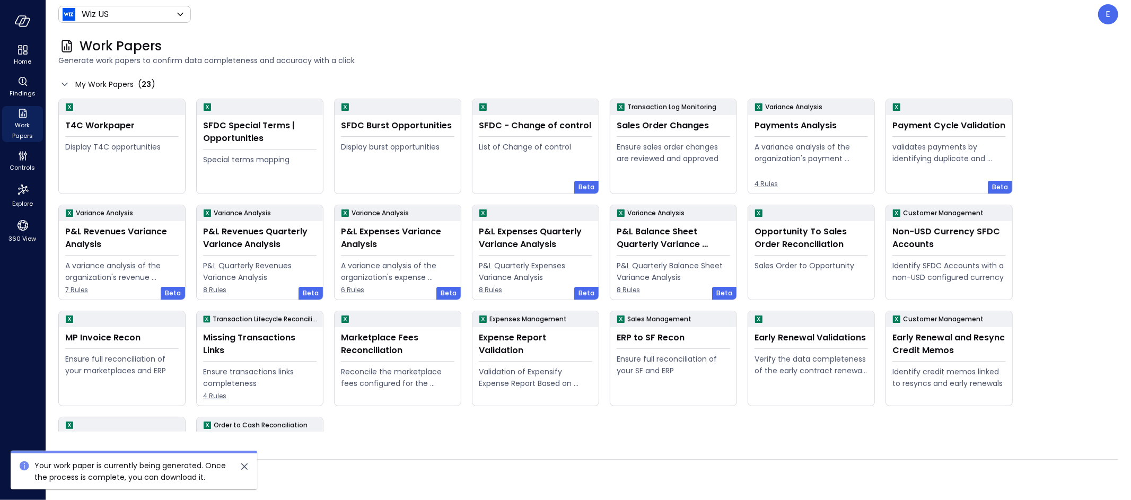
click at [446, 478] on div "Generated Work Papers ( 245 )" at bounding box center [588, 478] width 1060 height 17
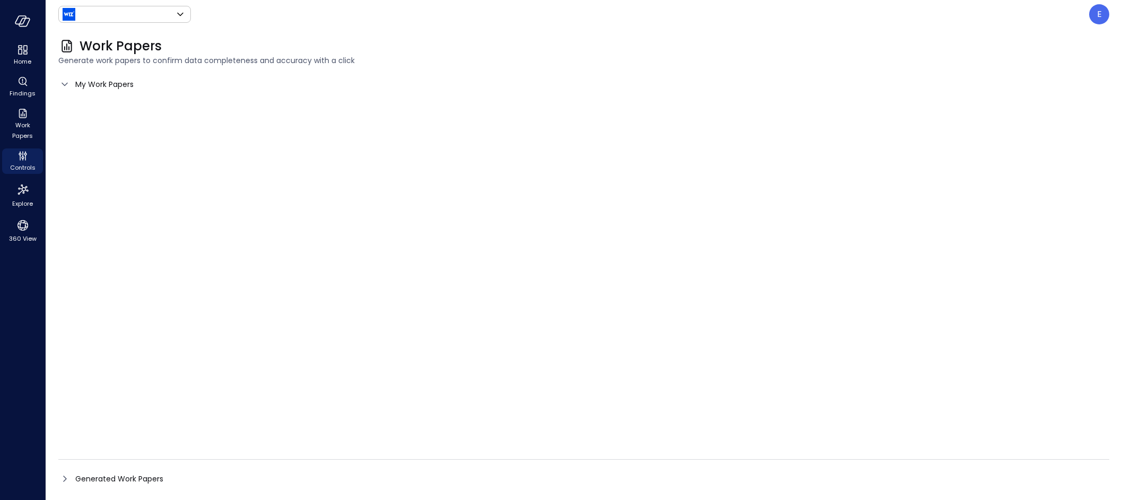
type input "******"
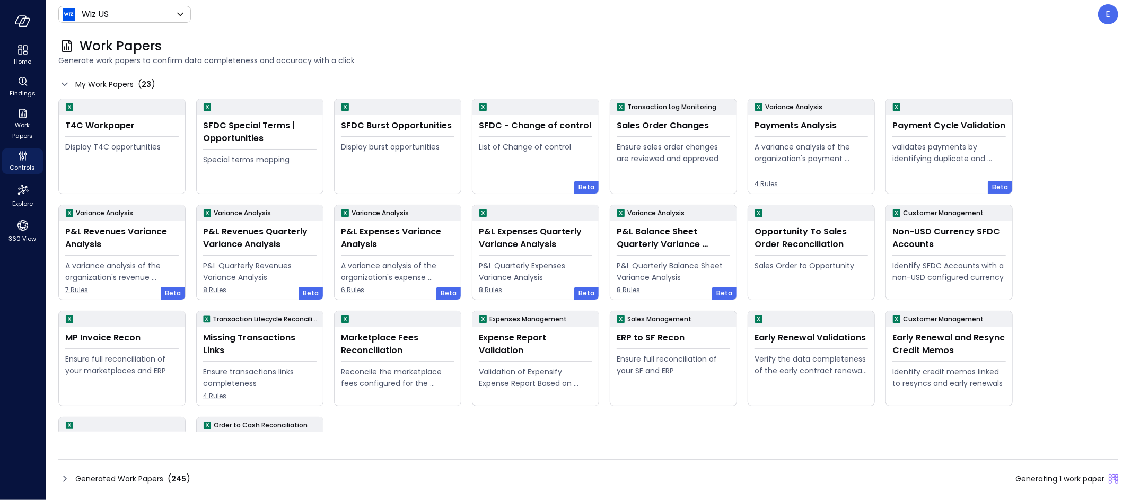
click at [119, 478] on span "Generated Work Papers" at bounding box center [119, 479] width 88 height 12
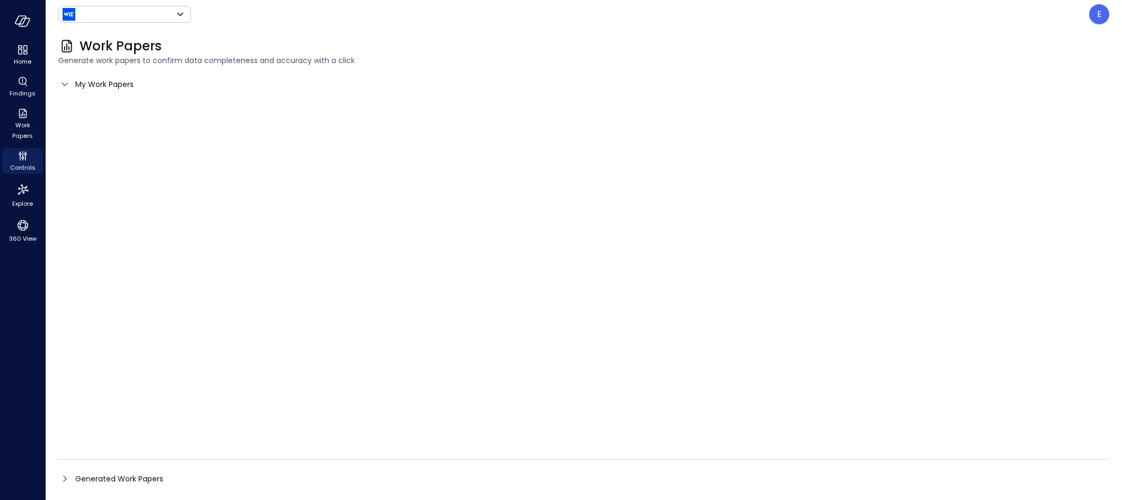
type input "******"
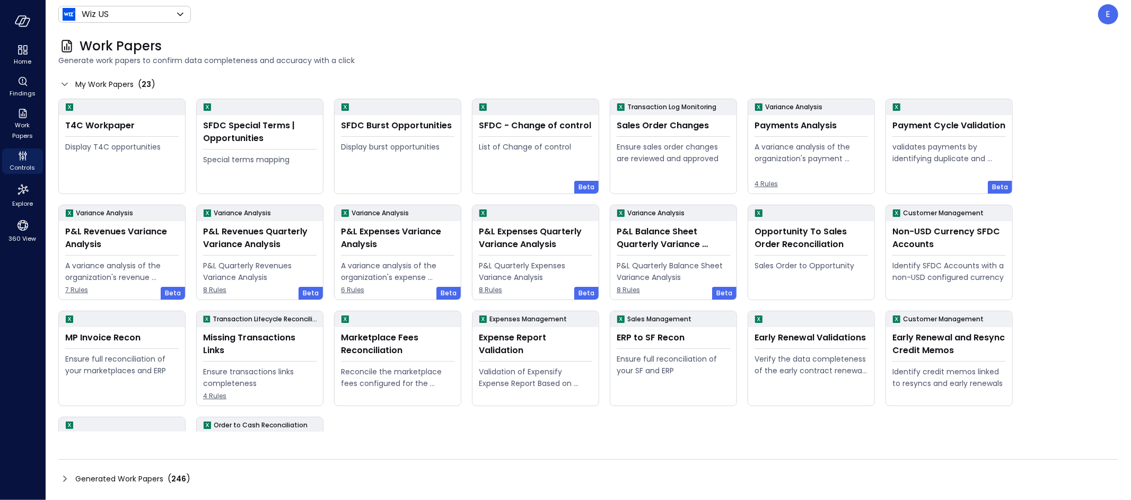
click at [110, 475] on span "Generated Work Papers" at bounding box center [119, 479] width 88 height 12
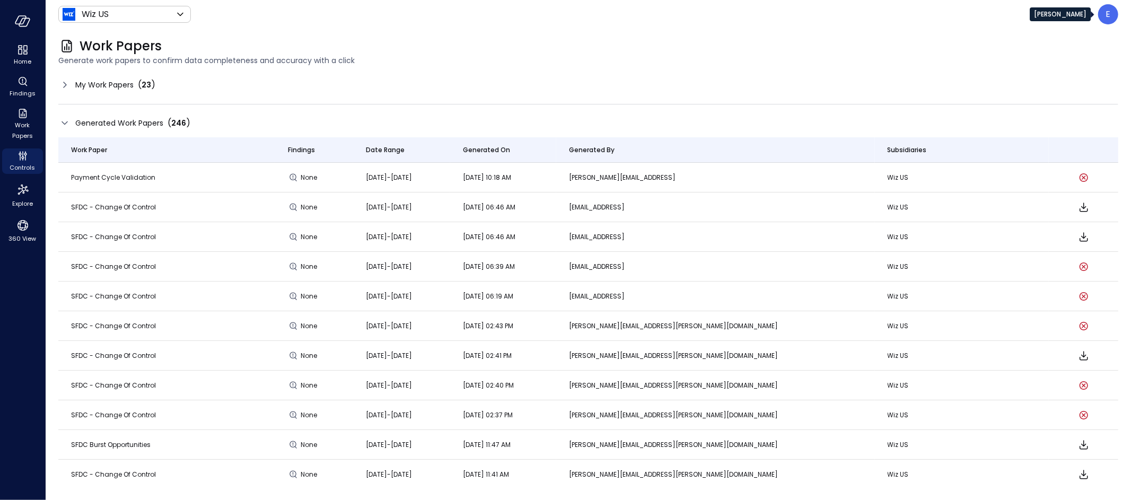
click at [1114, 14] on div "E" at bounding box center [1108, 14] width 20 height 20
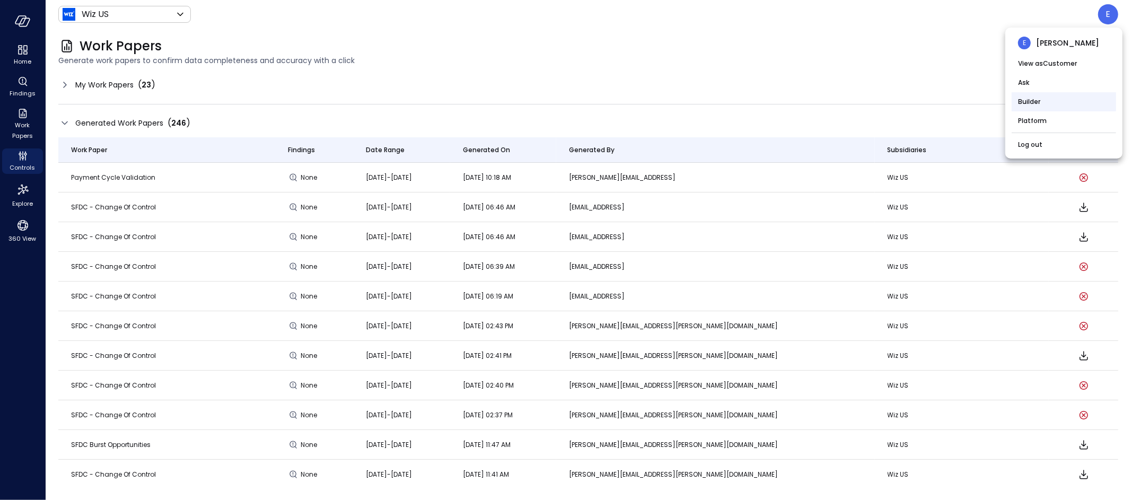
click at [1054, 107] on li "Builder" at bounding box center [1064, 101] width 104 height 19
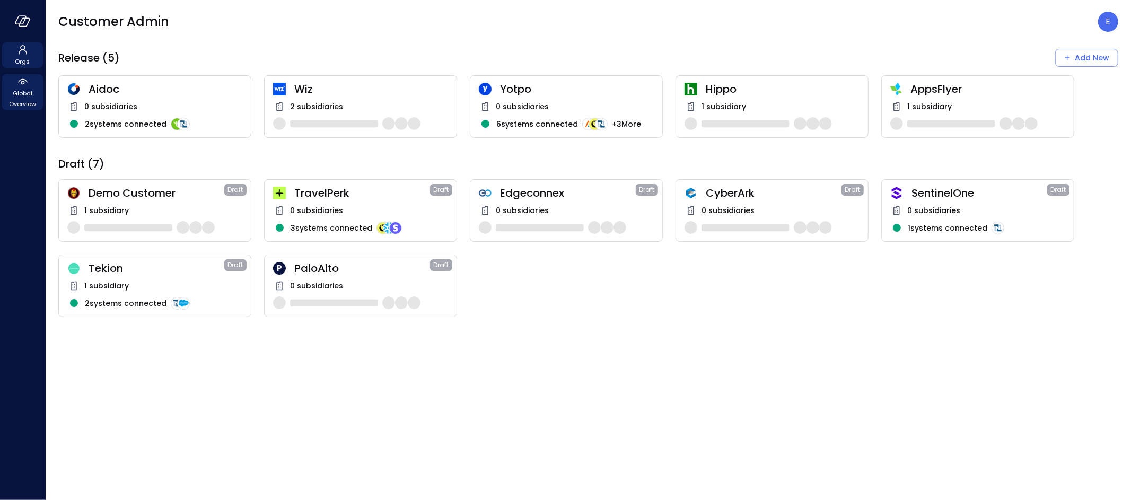
click at [19, 86] on icon at bounding box center [22, 81] width 13 height 13
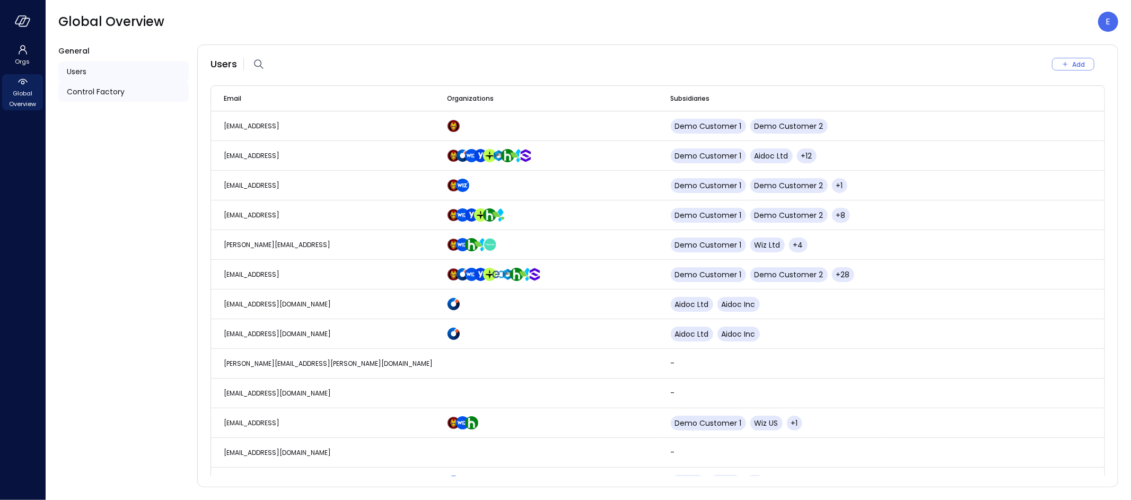
click at [86, 98] on div "Control Factory" at bounding box center [123, 92] width 130 height 20
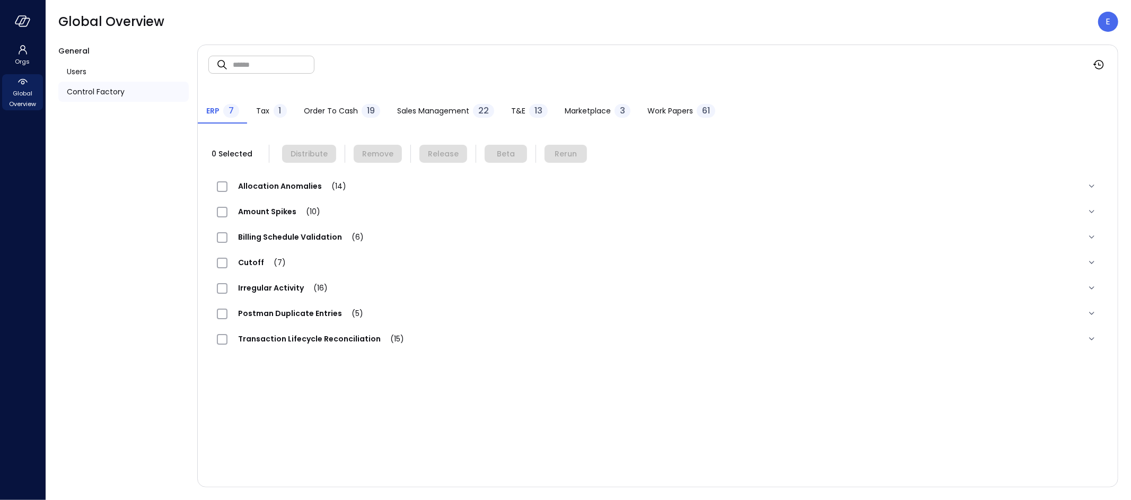
click at [654, 110] on span "Work Papers" at bounding box center [670, 111] width 46 height 12
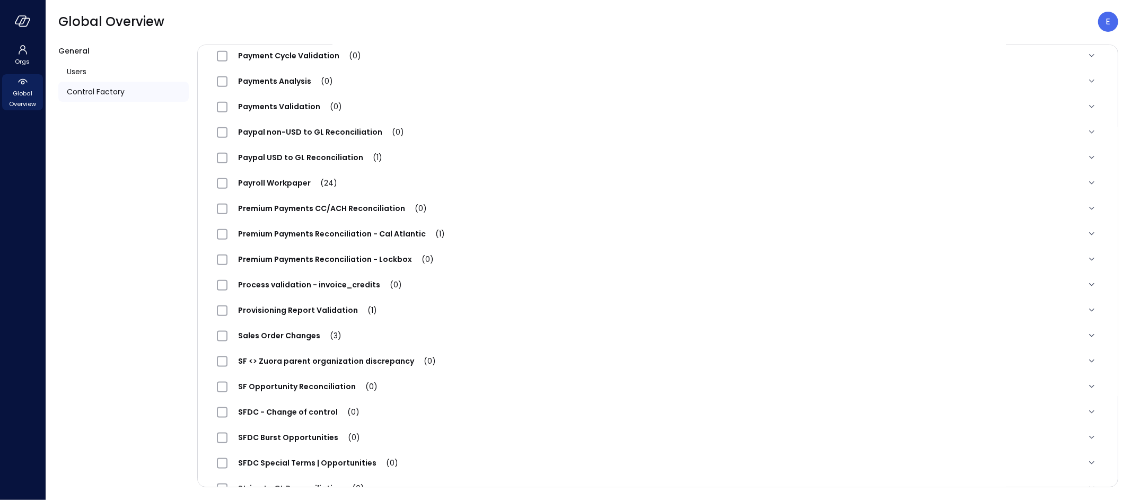
scroll to position [995, 0]
click at [301, 51] on span "Payment Cycle Validation (0)" at bounding box center [299, 56] width 144 height 11
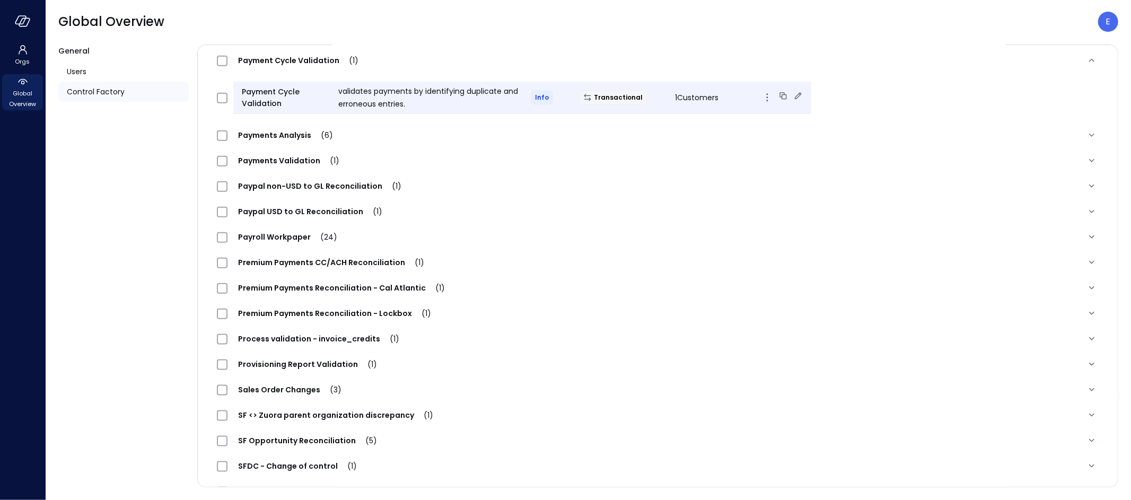
click at [795, 94] on icon at bounding box center [798, 95] width 7 height 7
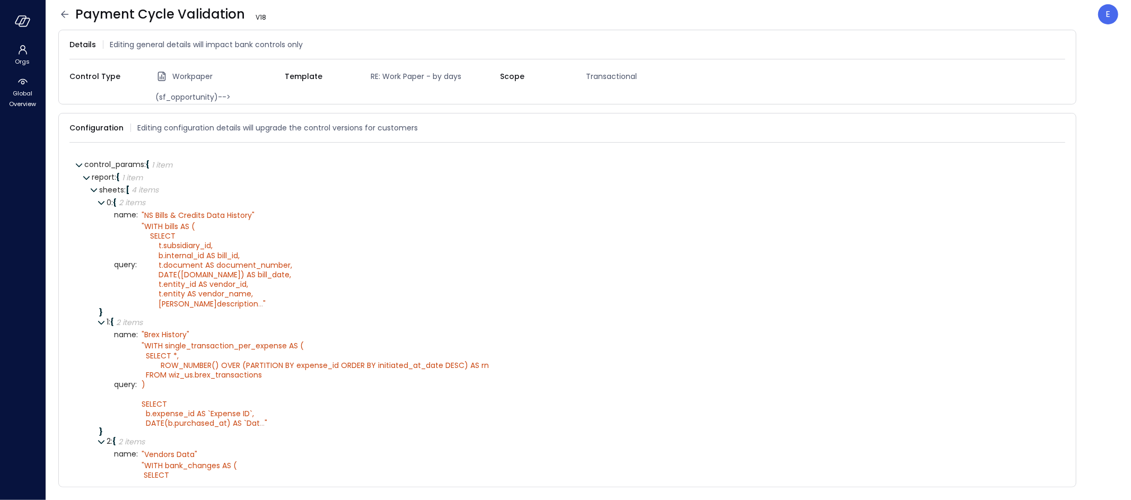
click at [61, 14] on icon at bounding box center [64, 14] width 7 height 7
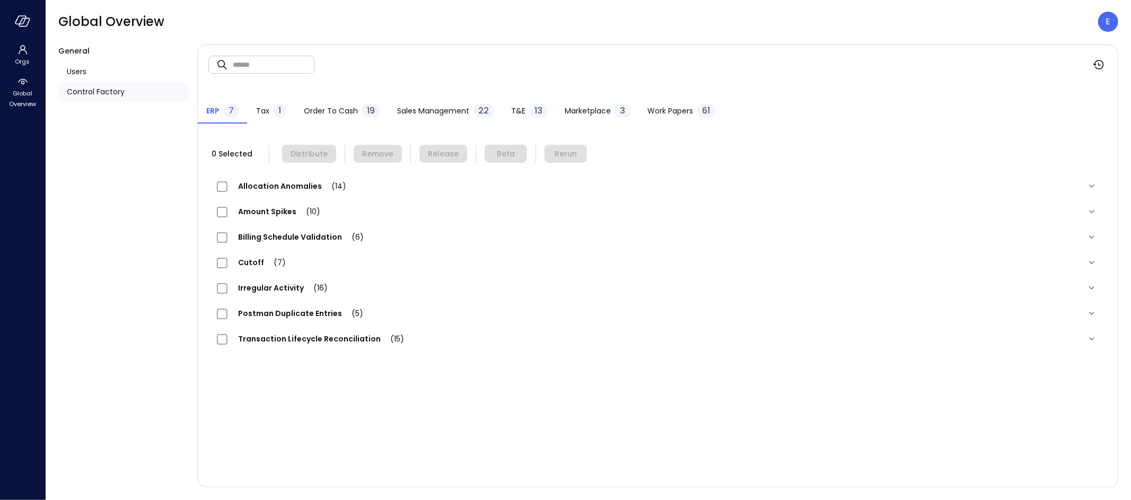
click at [658, 104] on div "Work Papers 61" at bounding box center [681, 112] width 68 height 16
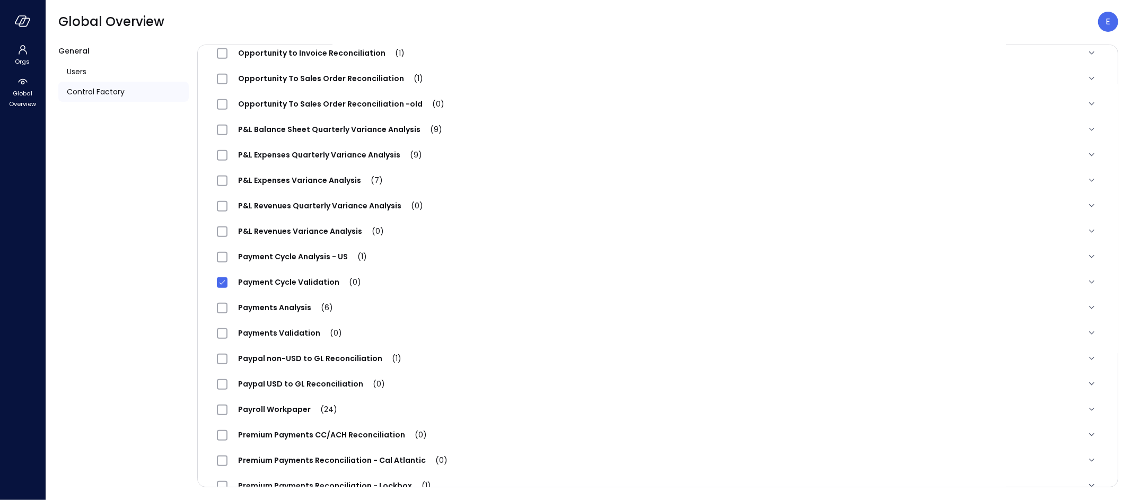
scroll to position [769, 0]
click at [258, 285] on span "Payment Cycle Validation (1)" at bounding box center [298, 282] width 142 height 11
click at [258, 282] on span "Payment Cycle Validation (1)" at bounding box center [298, 282] width 142 height 11
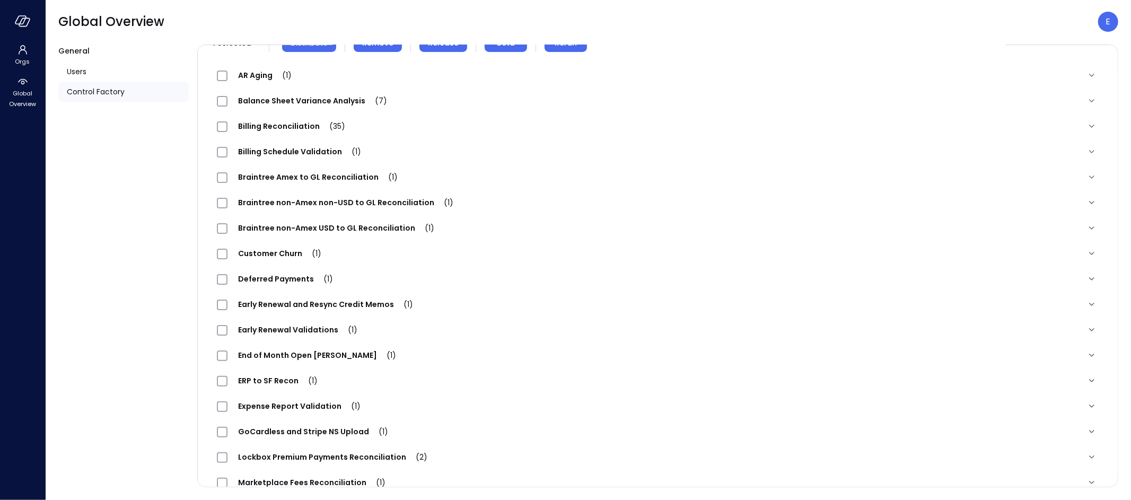
scroll to position [0, 0]
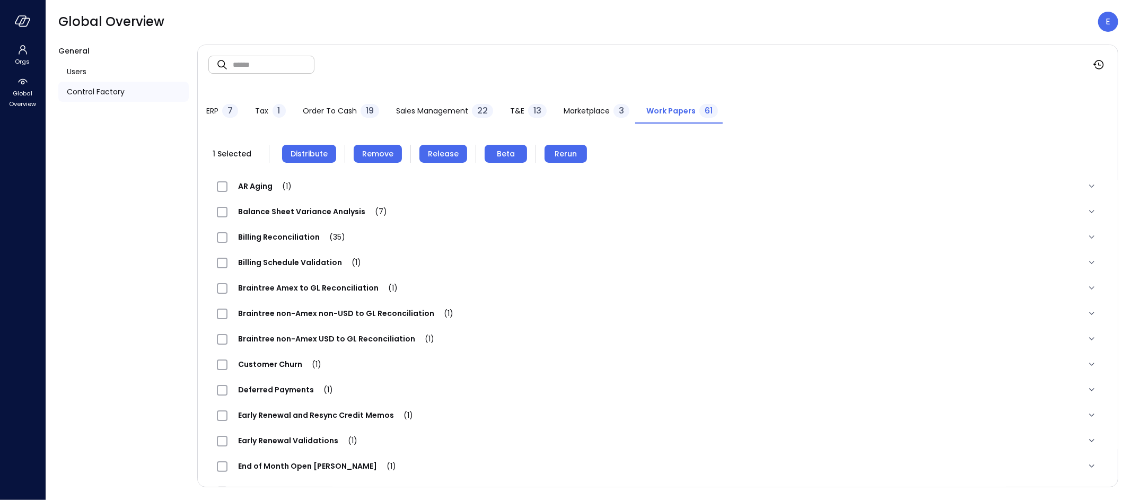
click at [380, 155] on span "Remove" at bounding box center [377, 154] width 31 height 12
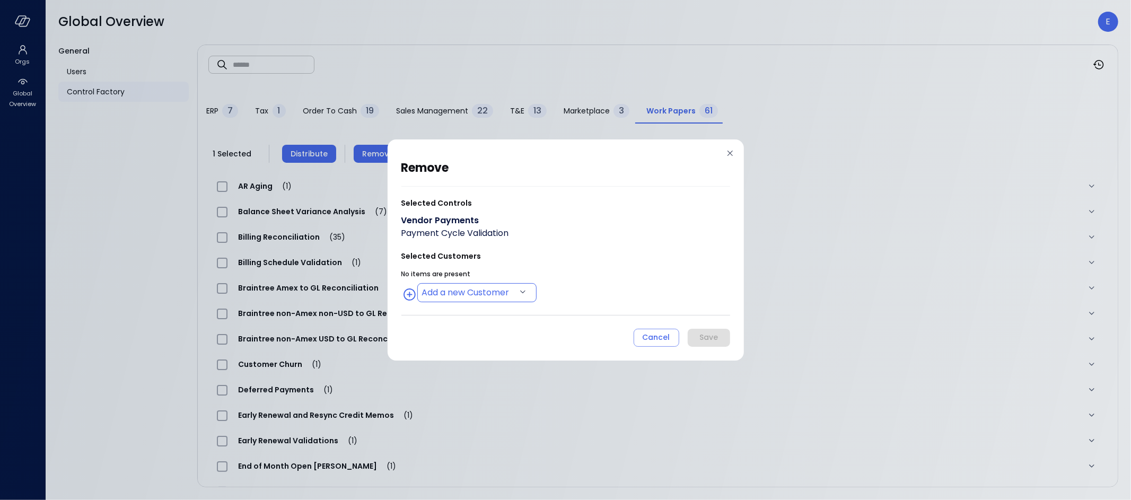
click at [496, 295] on body "Orgs Global Overview Global Overview E General Users Control Factory ​ ​ ERP 7 …" at bounding box center [565, 250] width 1131 height 500
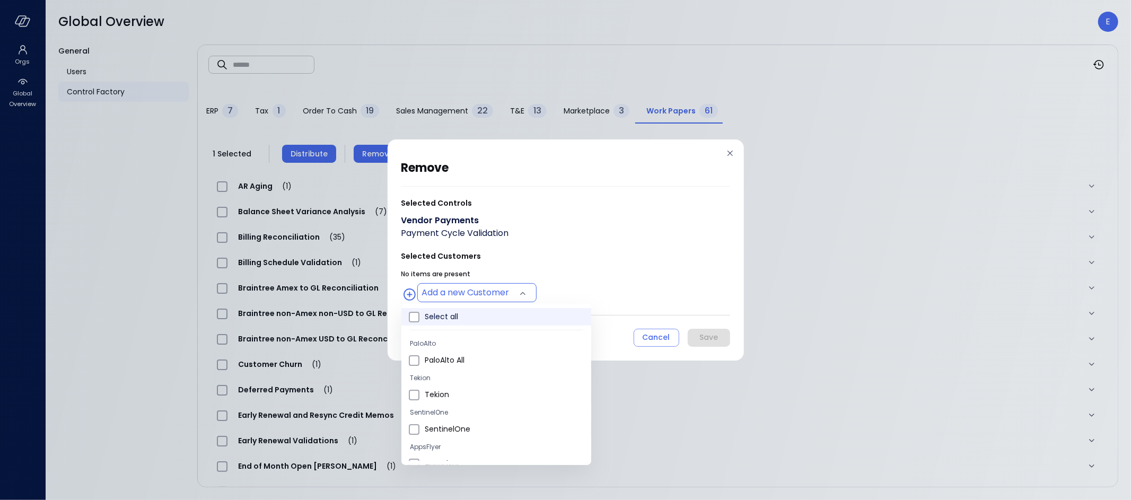
click at [438, 309] on li "Select all" at bounding box center [496, 316] width 190 height 17
type input "**********"
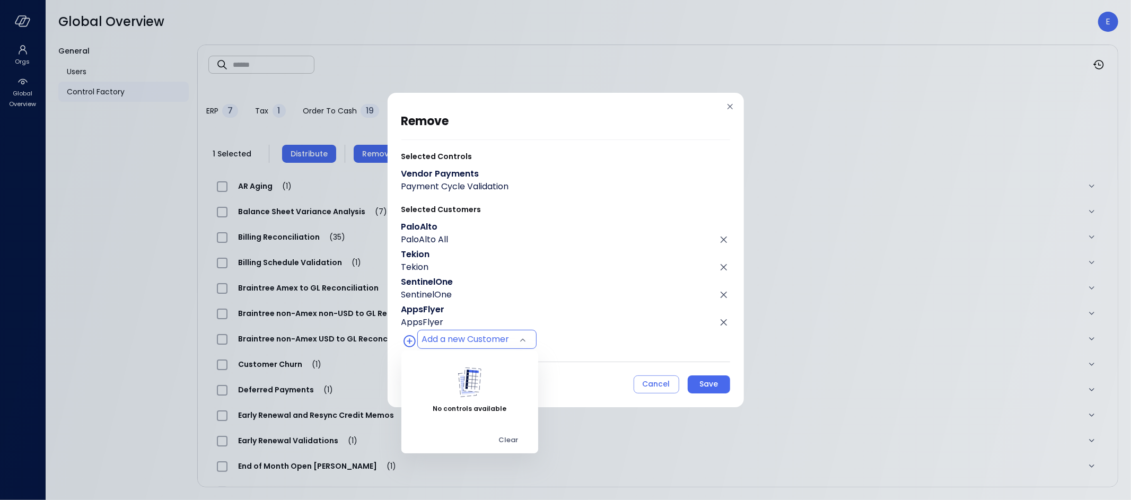
click at [720, 395] on div at bounding box center [565, 250] width 1131 height 500
click at [720, 379] on button "Save" at bounding box center [709, 384] width 42 height 18
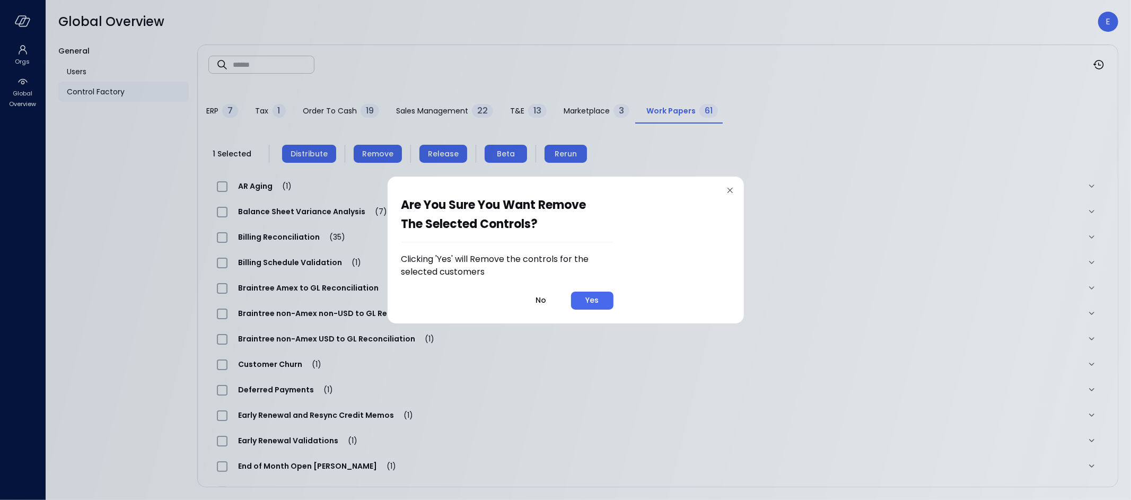
click at [718, 386] on div "Are you sure you want remove the selected controls? Clicking 'Yes' will Remove …" at bounding box center [565, 250] width 1131 height 500
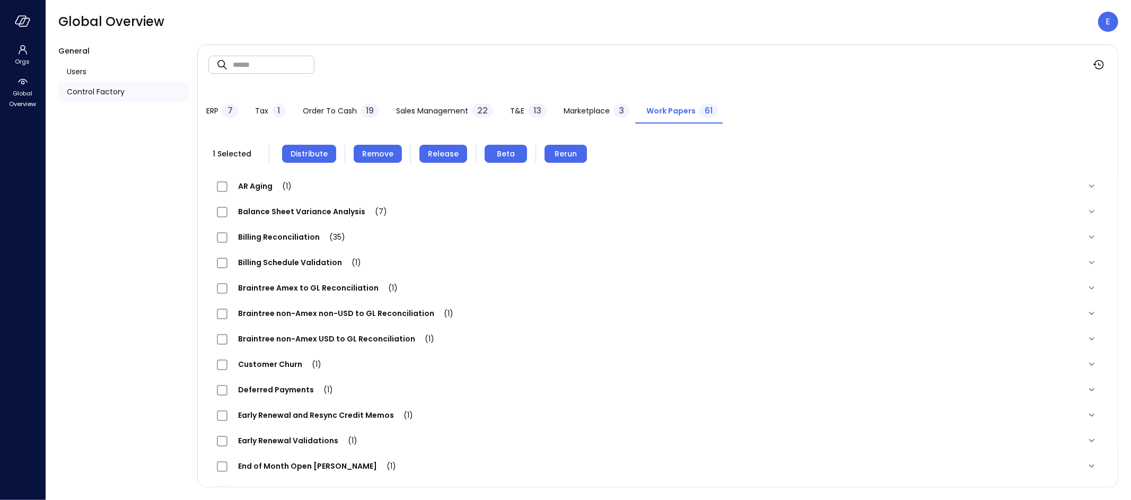
click at [378, 148] on span "Remove" at bounding box center [377, 154] width 31 height 12
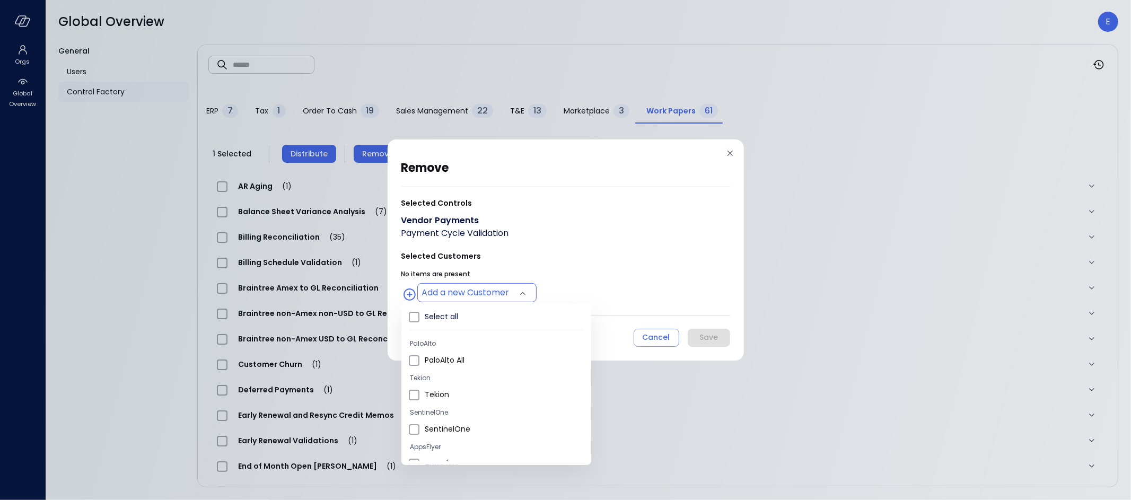
click at [458, 290] on body "Orgs Global Overview Global Overview E General Users Control Factory ​ ​ ERP 7 …" at bounding box center [565, 250] width 1131 height 500
click at [446, 379] on span "Wiz US" at bounding box center [504, 384] width 158 height 11
type input "**********"
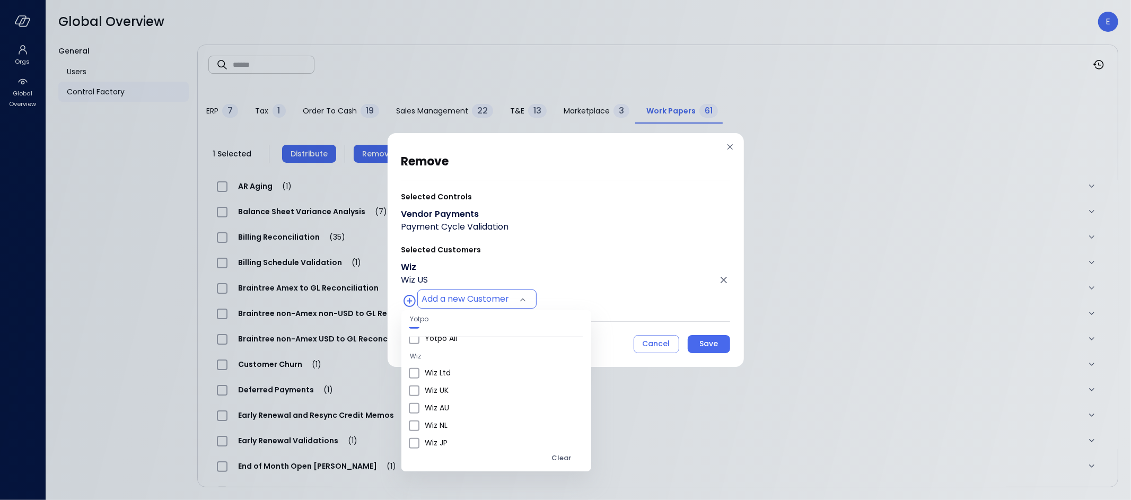
click at [707, 343] on div at bounding box center [565, 250] width 1131 height 500
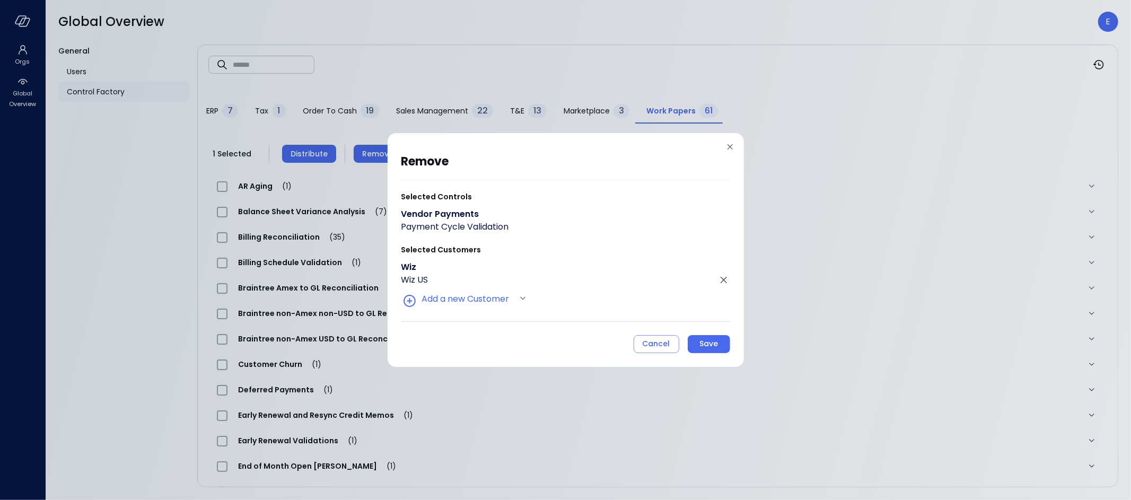
click at [717, 345] on div "Save" at bounding box center [708, 343] width 19 height 13
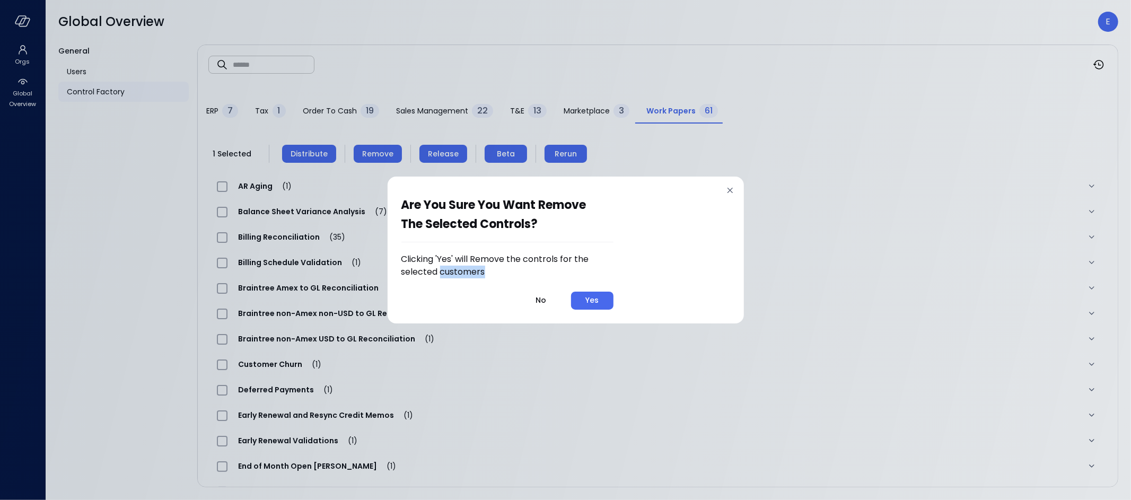
click at [717, 345] on div "Are you sure you want remove the selected controls? Clicking 'Yes' will Remove …" at bounding box center [565, 250] width 1131 height 500
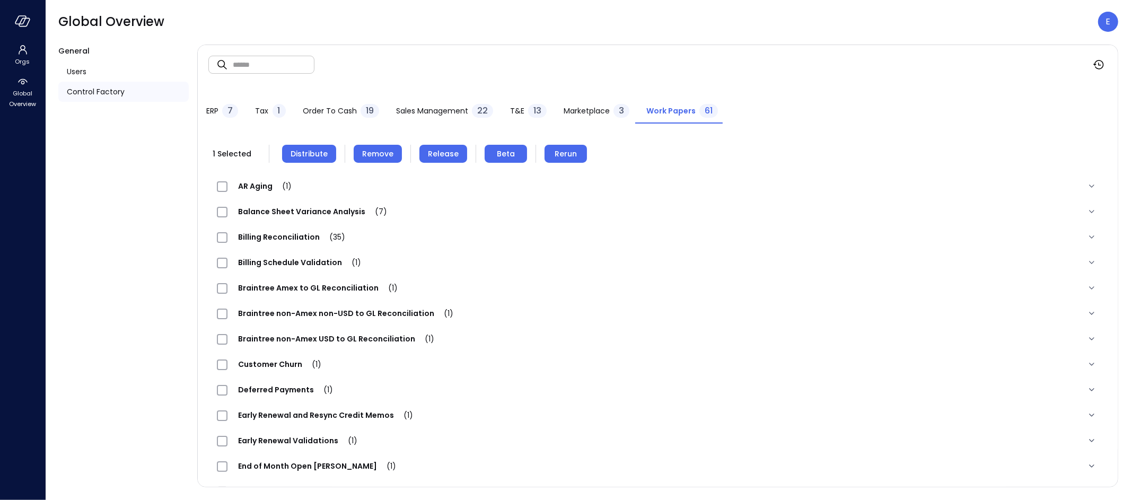
click at [380, 157] on span "Remove" at bounding box center [377, 154] width 31 height 12
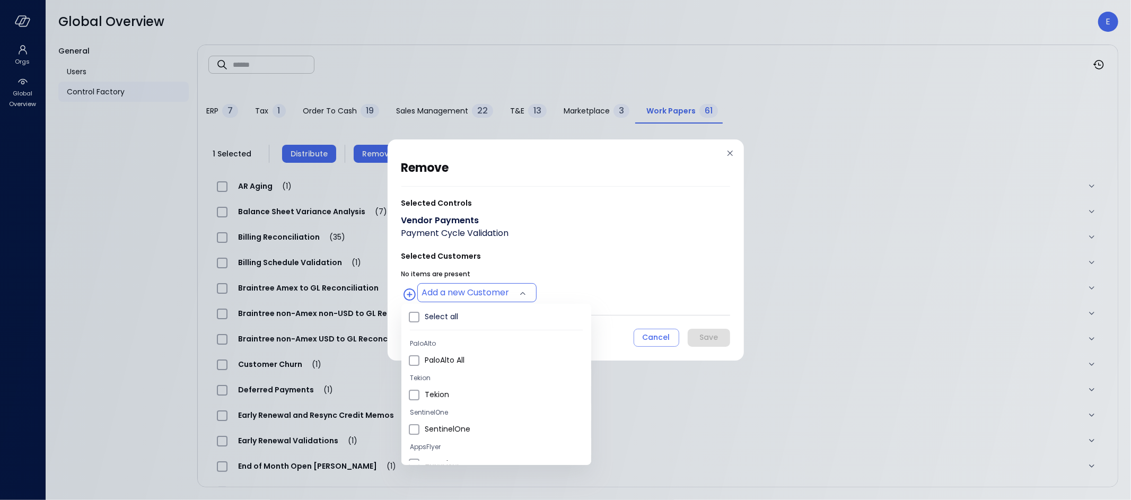
click at [452, 295] on body "Orgs Global Overview Global Overview E General Users Control Factory ​ ​ ERP 7 …" at bounding box center [565, 250] width 1131 height 500
click at [436, 330] on span "Wiz US" at bounding box center [504, 333] width 158 height 11
type input "**********"
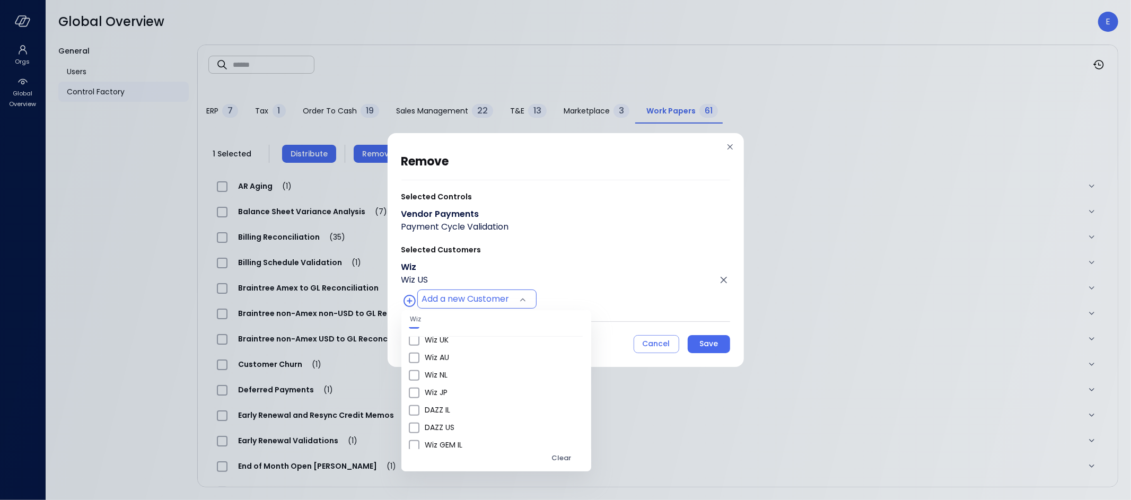
click at [698, 343] on div at bounding box center [565, 250] width 1131 height 500
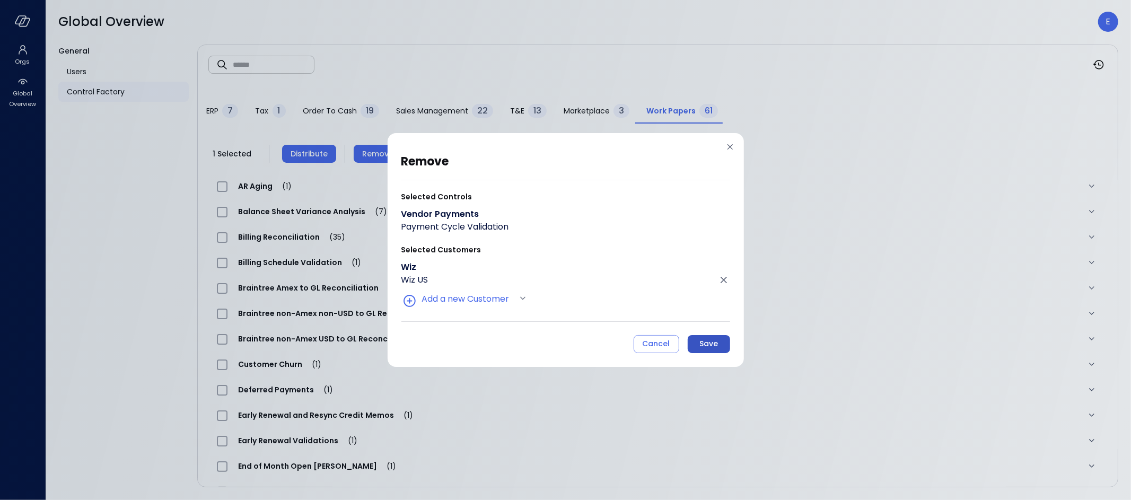
click at [700, 345] on div "Save" at bounding box center [708, 343] width 19 height 13
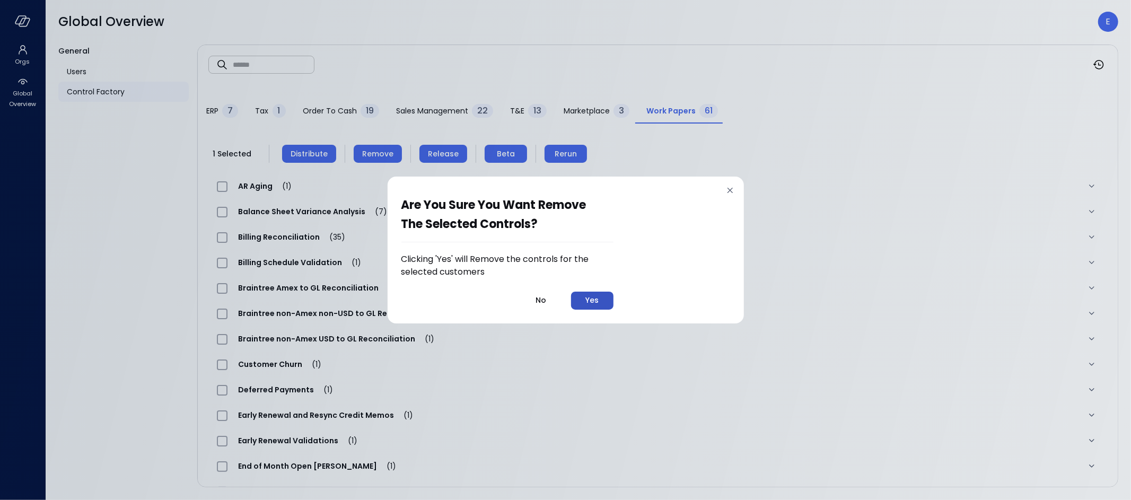
click at [593, 296] on div "Yes" at bounding box center [591, 300] width 13 height 13
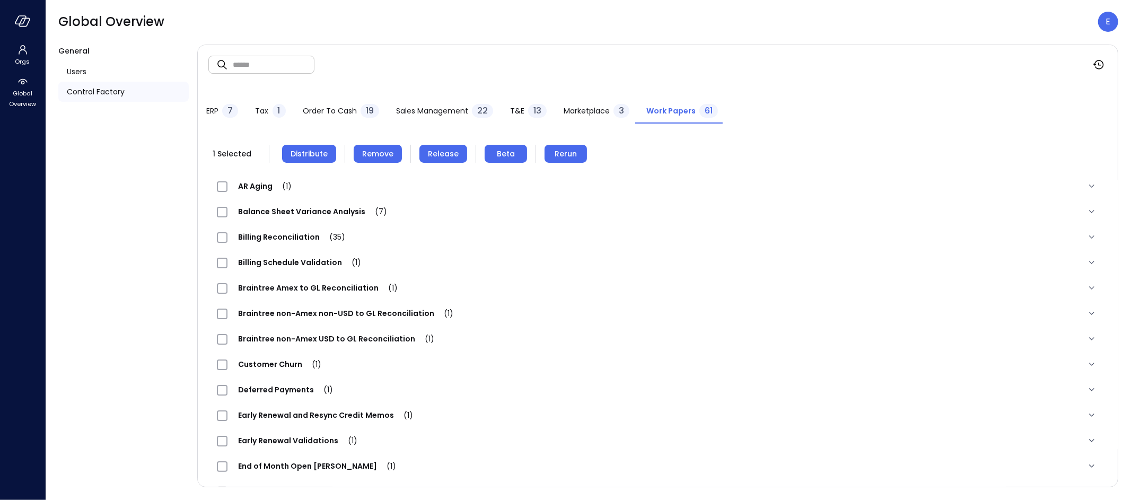
drag, startPoint x: 118, startPoint y: 142, endPoint x: 113, endPoint y: 141, distance: 5.5
